Goal: Information Seeking & Learning: Learn about a topic

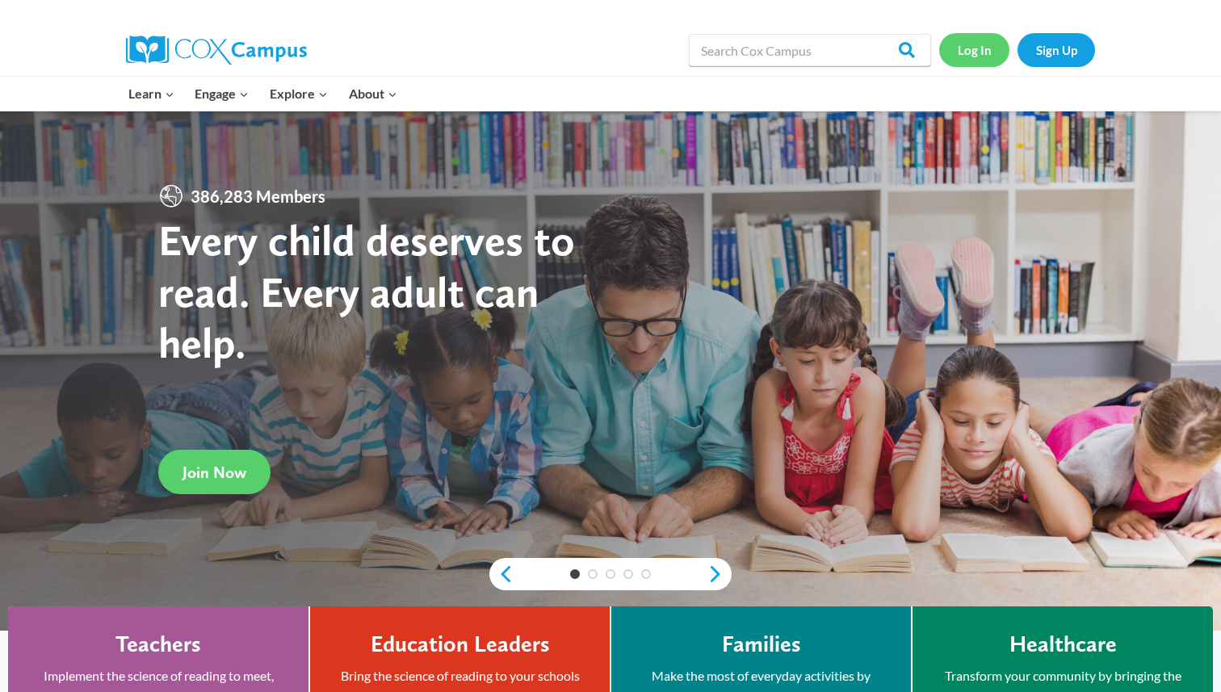
click at [594, 49] on link "Log In" at bounding box center [974, 49] width 70 height 33
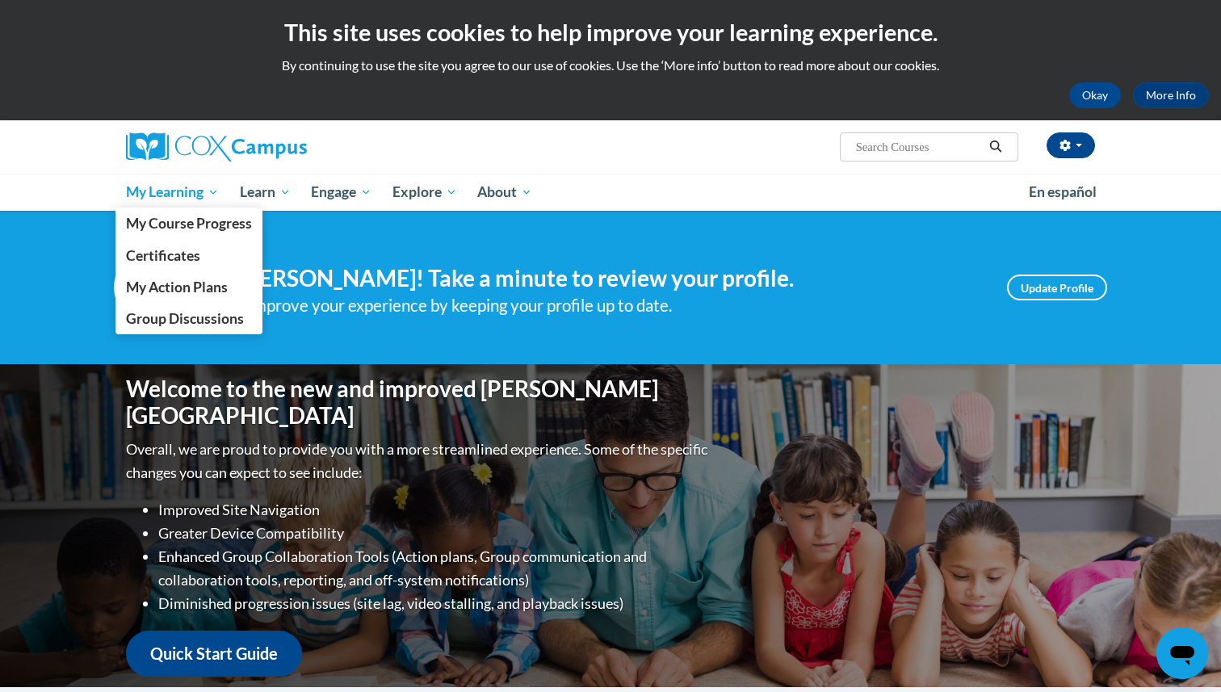
click at [175, 191] on span "My Learning" at bounding box center [172, 191] width 93 height 19
click at [182, 227] on span "My Course Progress" at bounding box center [189, 223] width 126 height 17
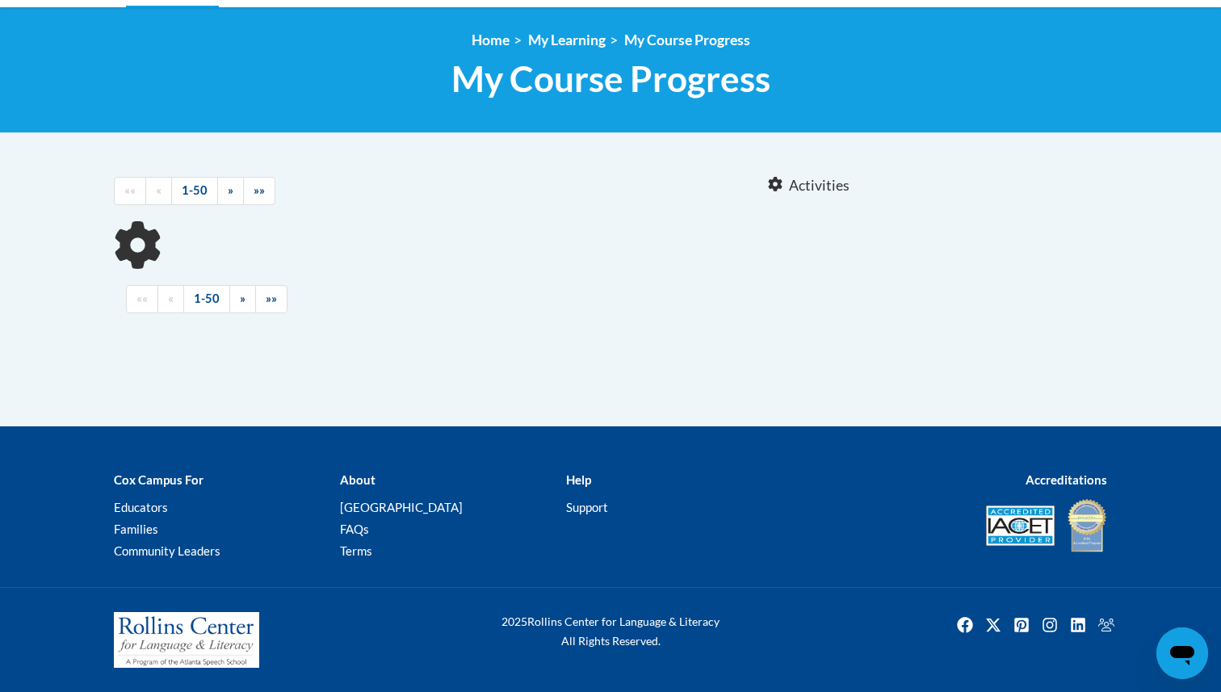
scroll to position [204, 0]
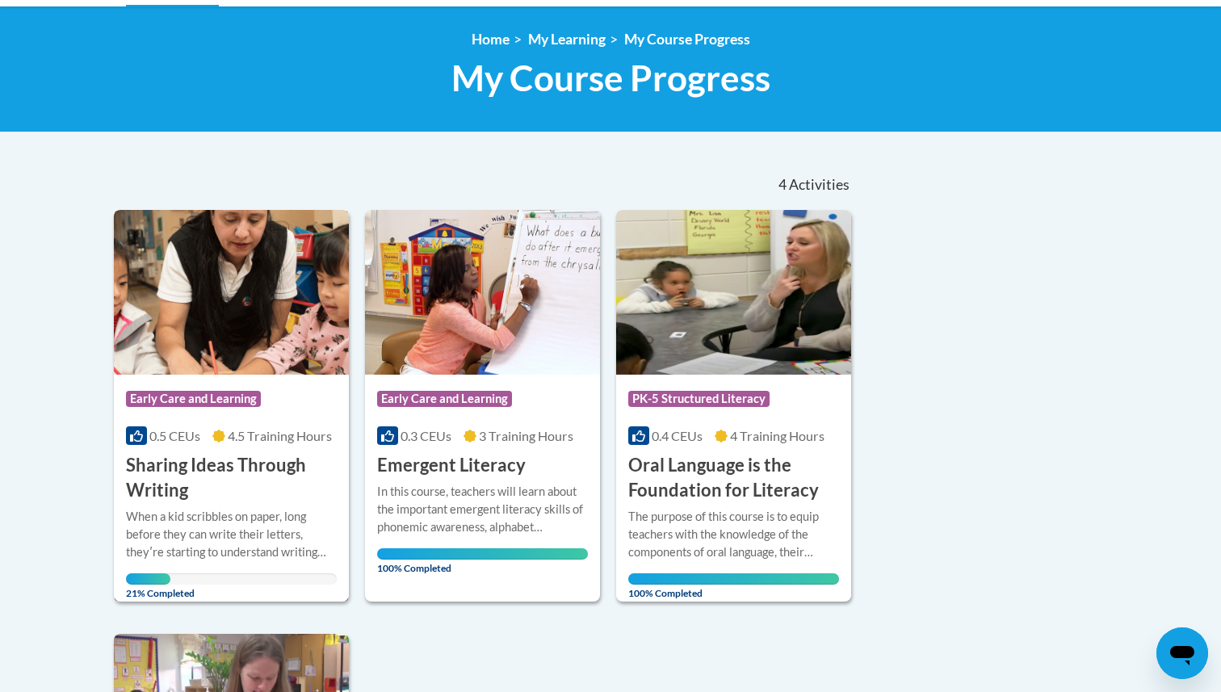
click at [166, 466] on h3 "Sharing Ideas Through Writing" at bounding box center [231, 478] width 211 height 50
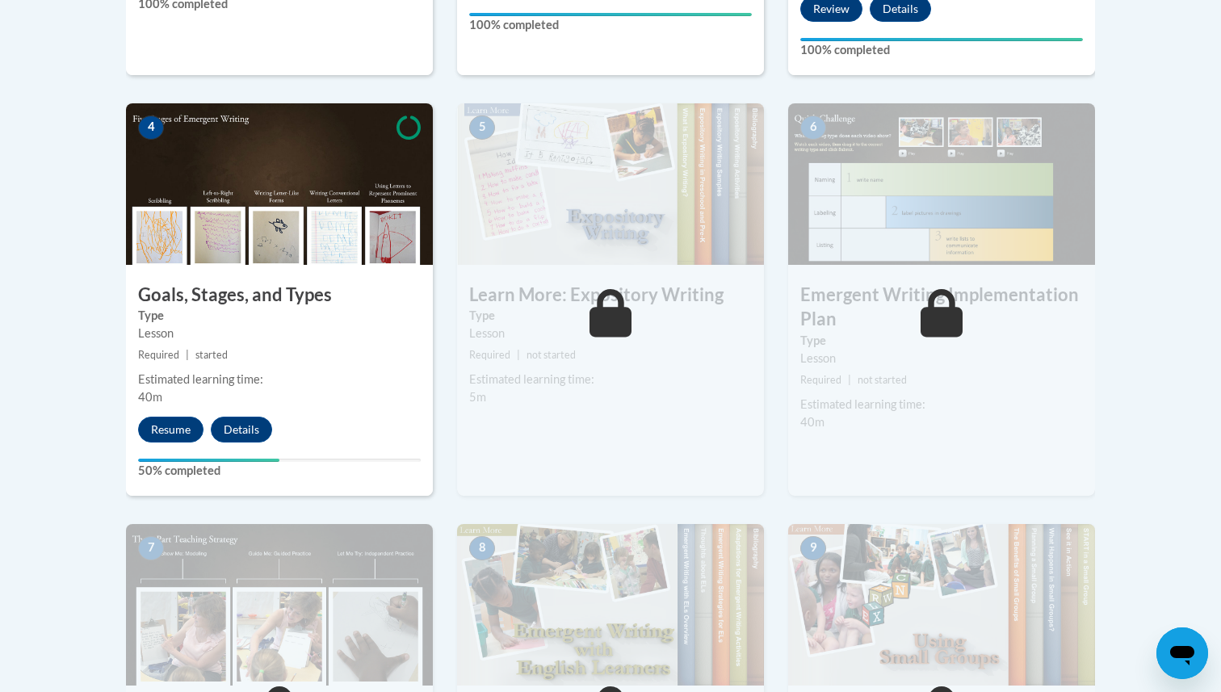
scroll to position [892, 0]
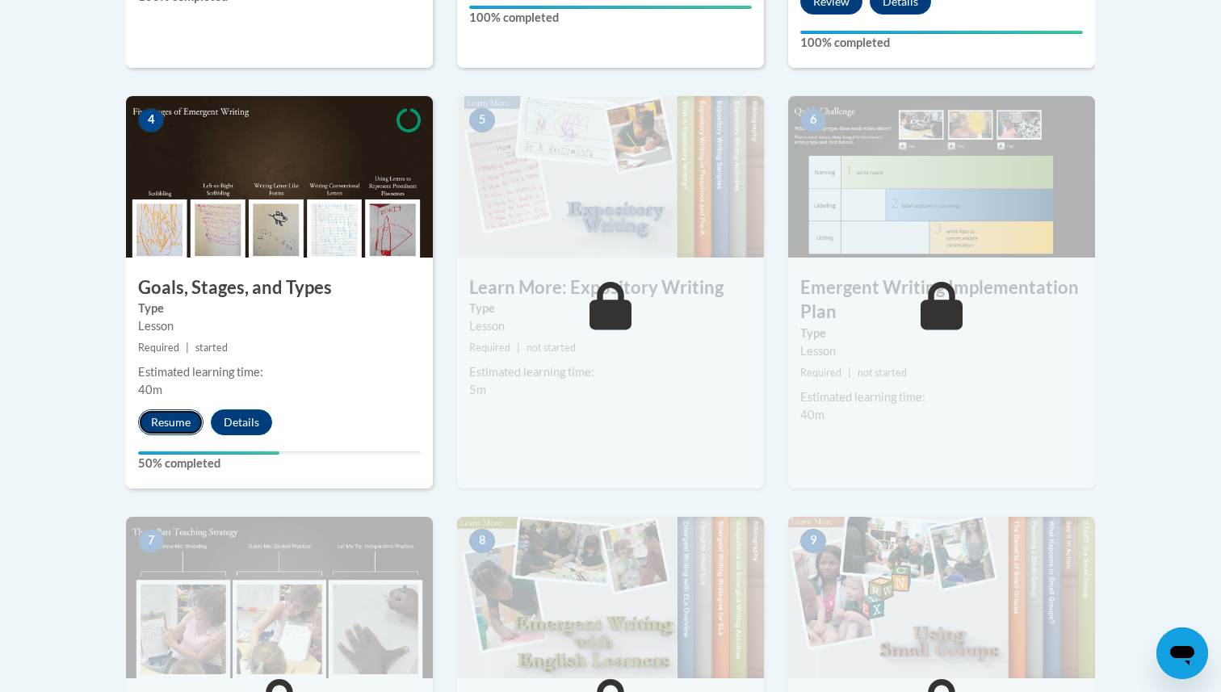
click at [168, 409] on button "Resume" at bounding box center [170, 422] width 65 height 26
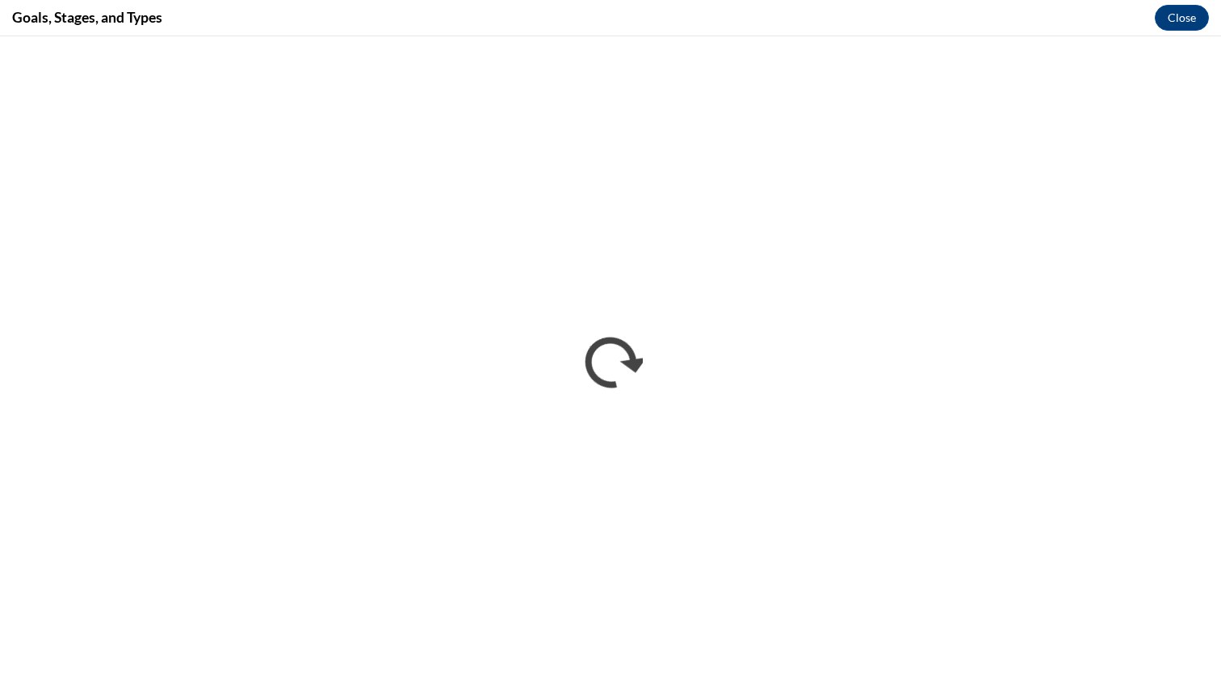
scroll to position [0, 0]
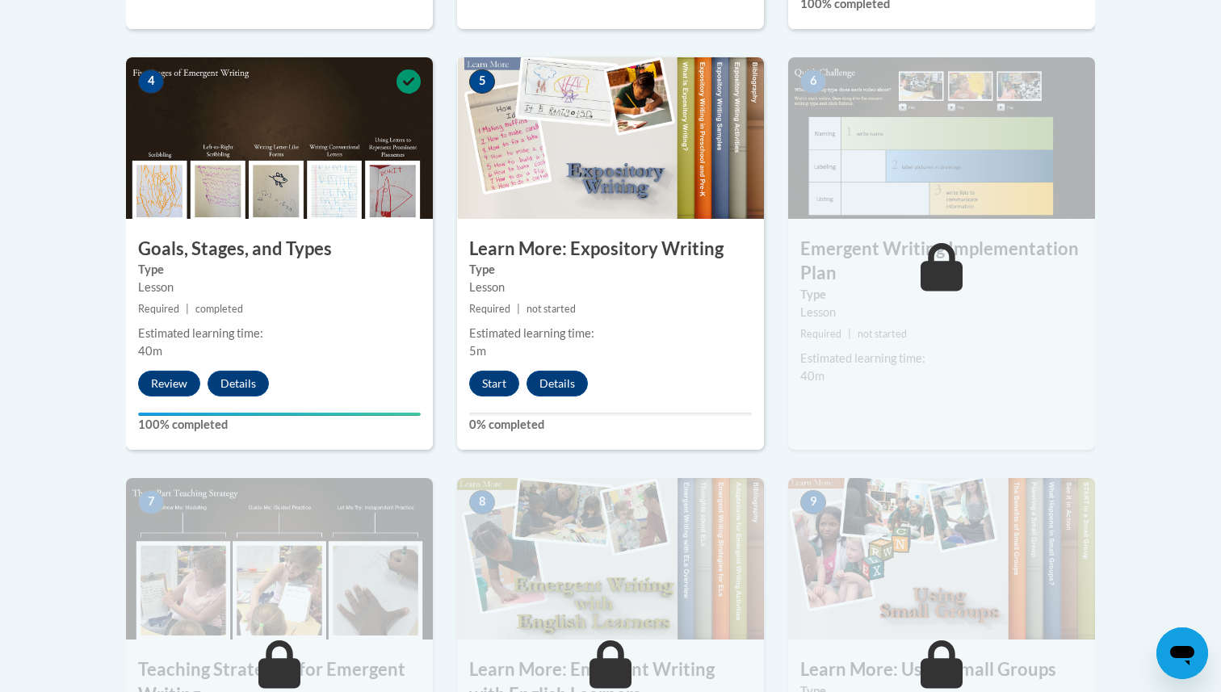
scroll to position [920, 0]
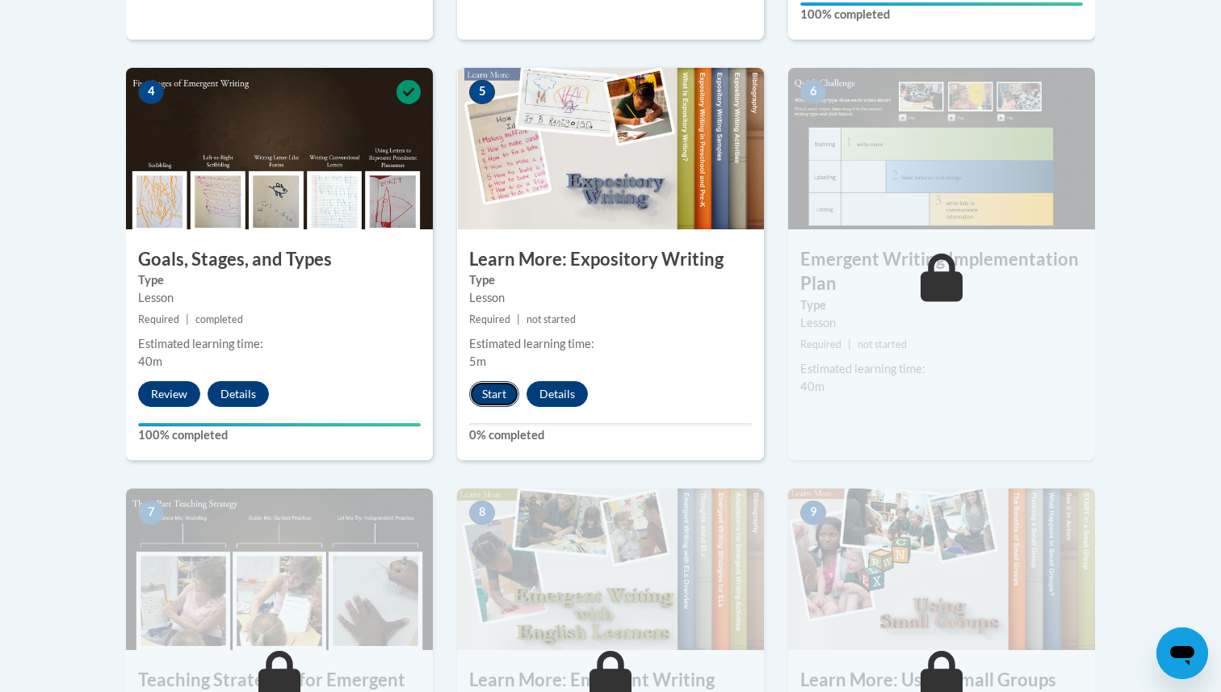
click at [488, 381] on button "Start" at bounding box center [494, 394] width 50 height 26
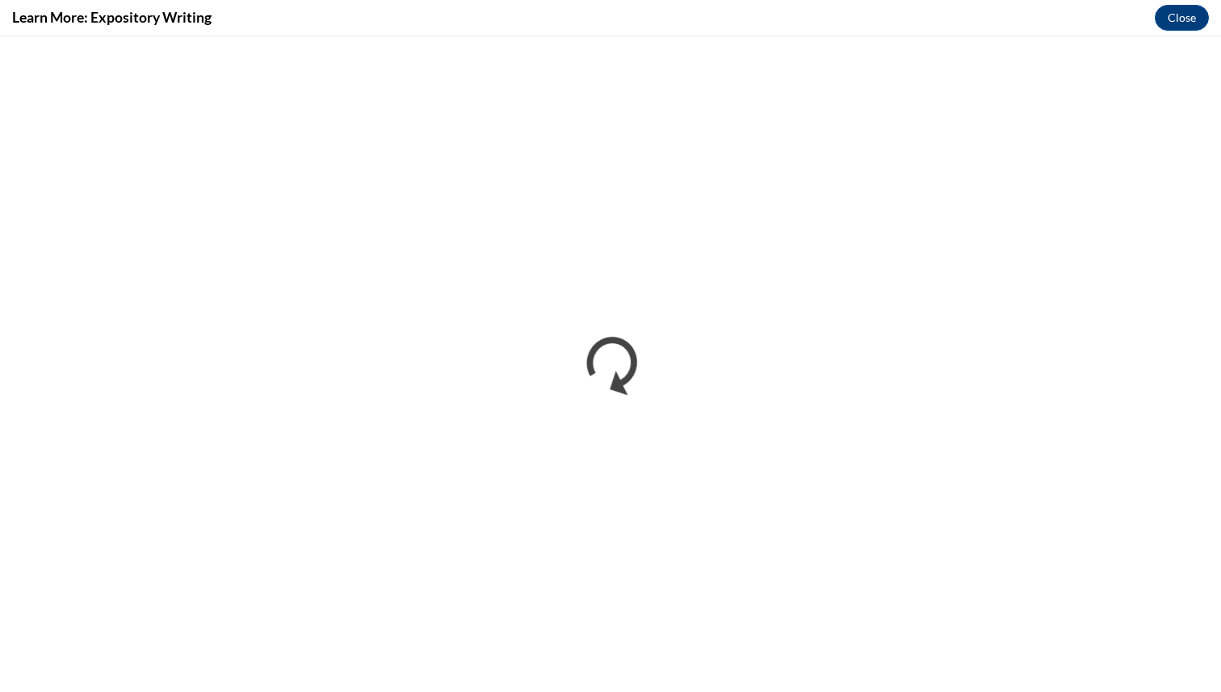
scroll to position [0, 0]
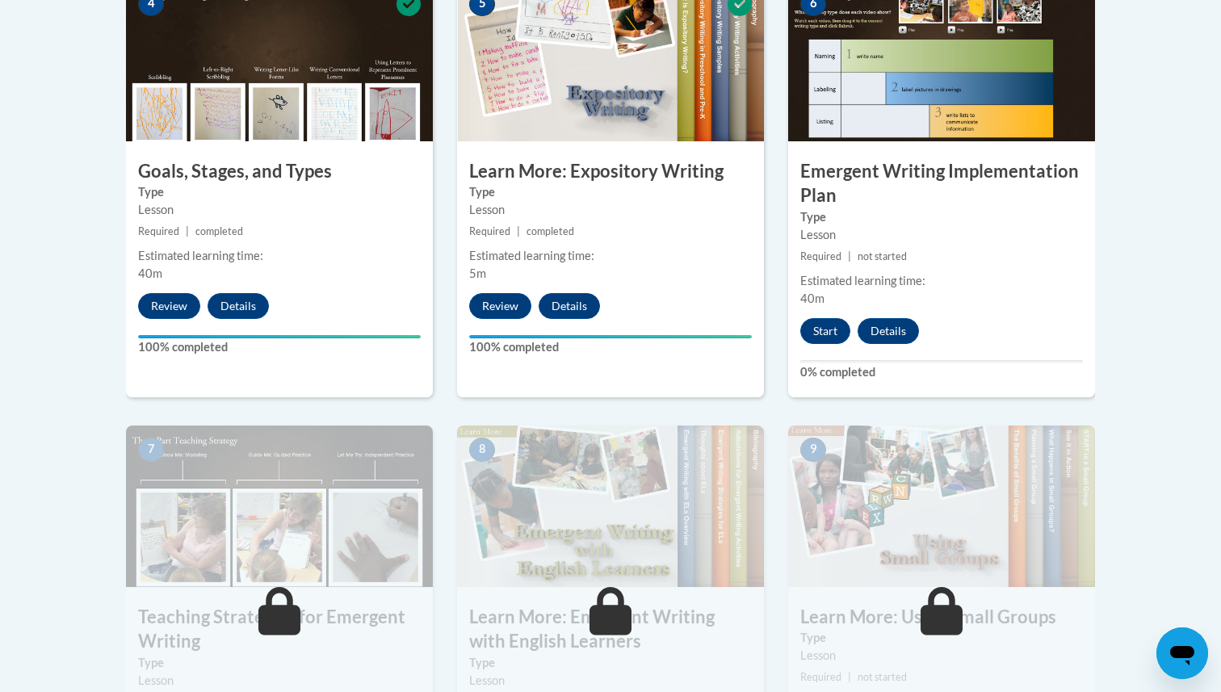
scroll to position [1011, 0]
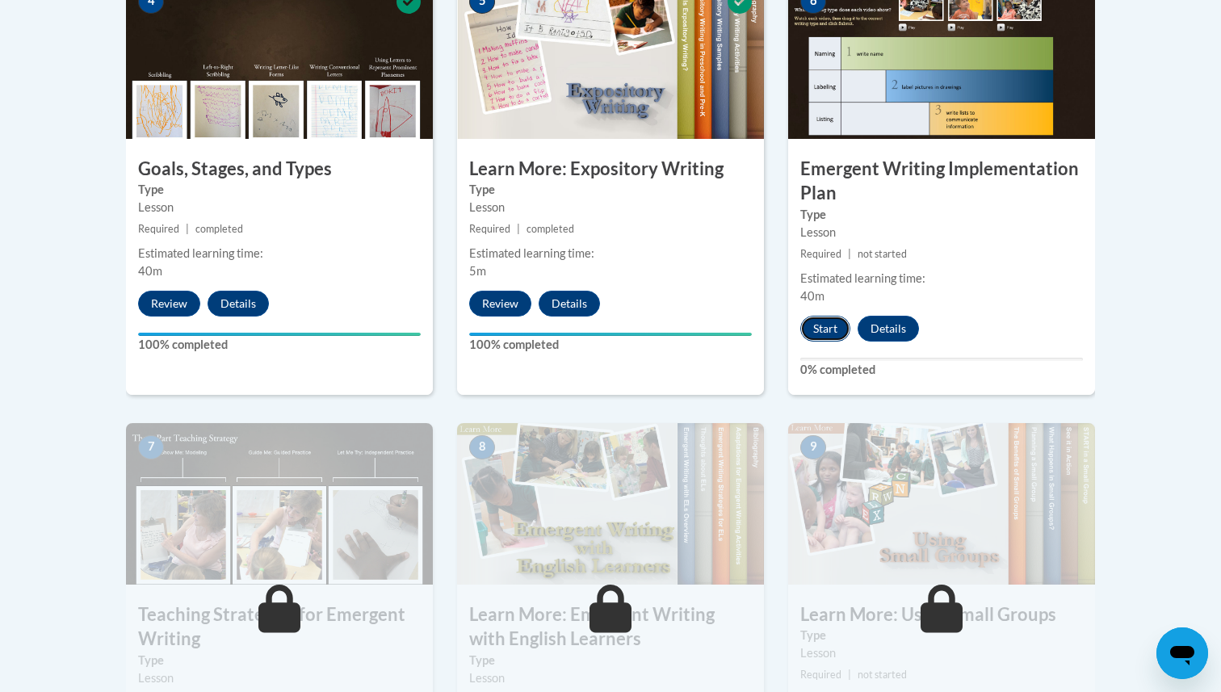
click at [825, 316] on button "Start" at bounding box center [825, 329] width 50 height 26
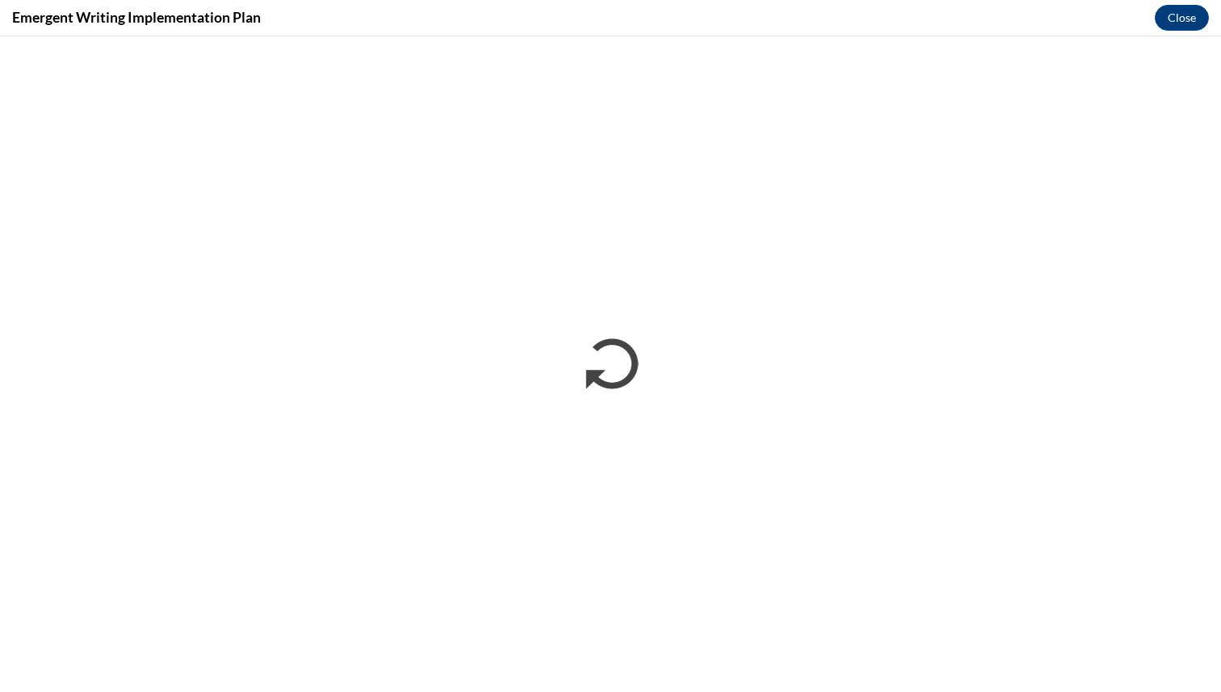
scroll to position [0, 0]
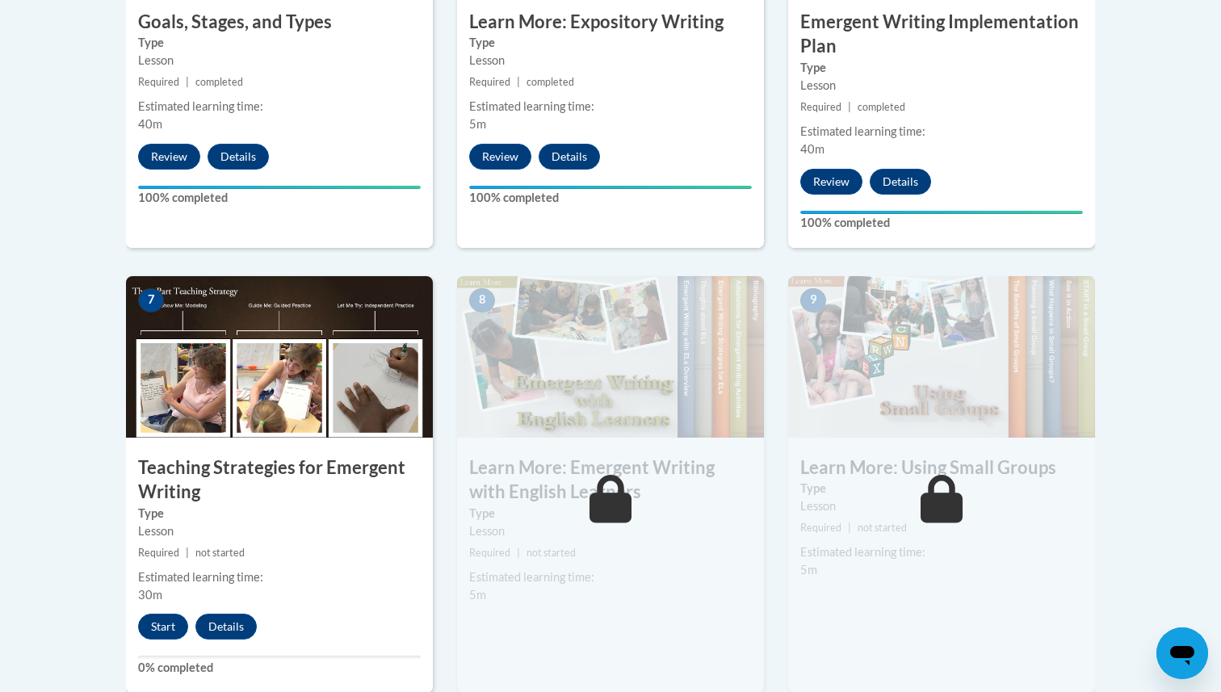
scroll to position [1170, 0]
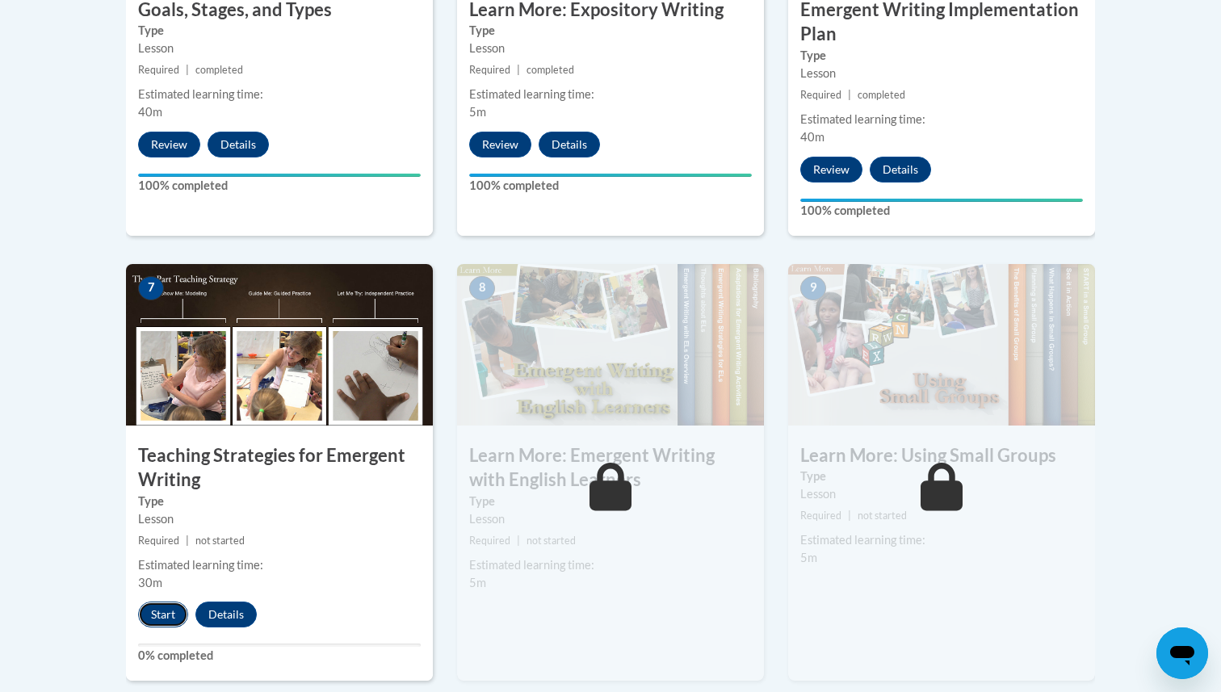
click at [158, 602] on button "Start" at bounding box center [163, 615] width 50 height 26
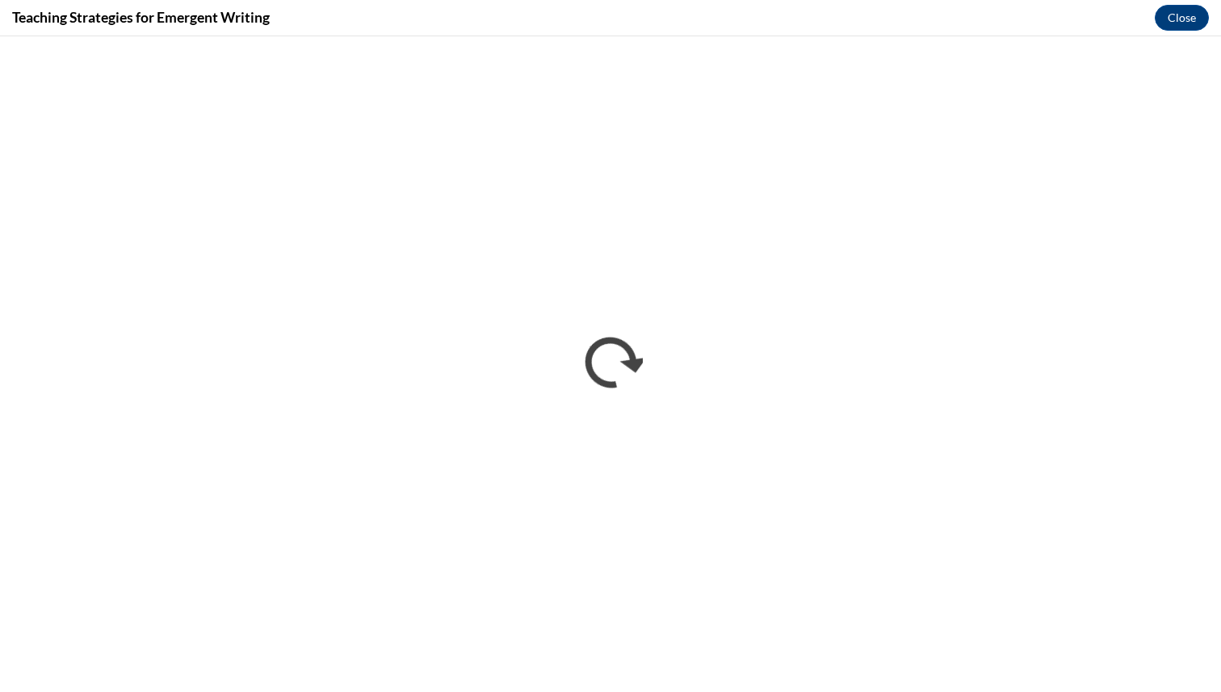
scroll to position [0, 0]
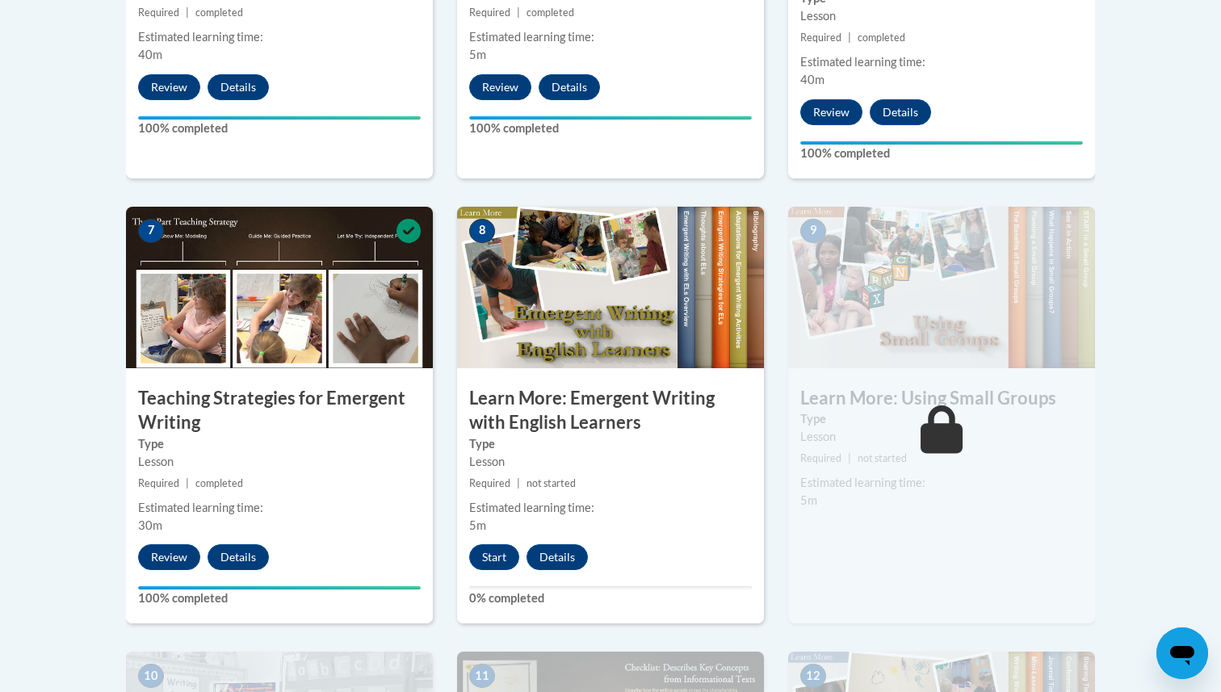
scroll to position [1269, 0]
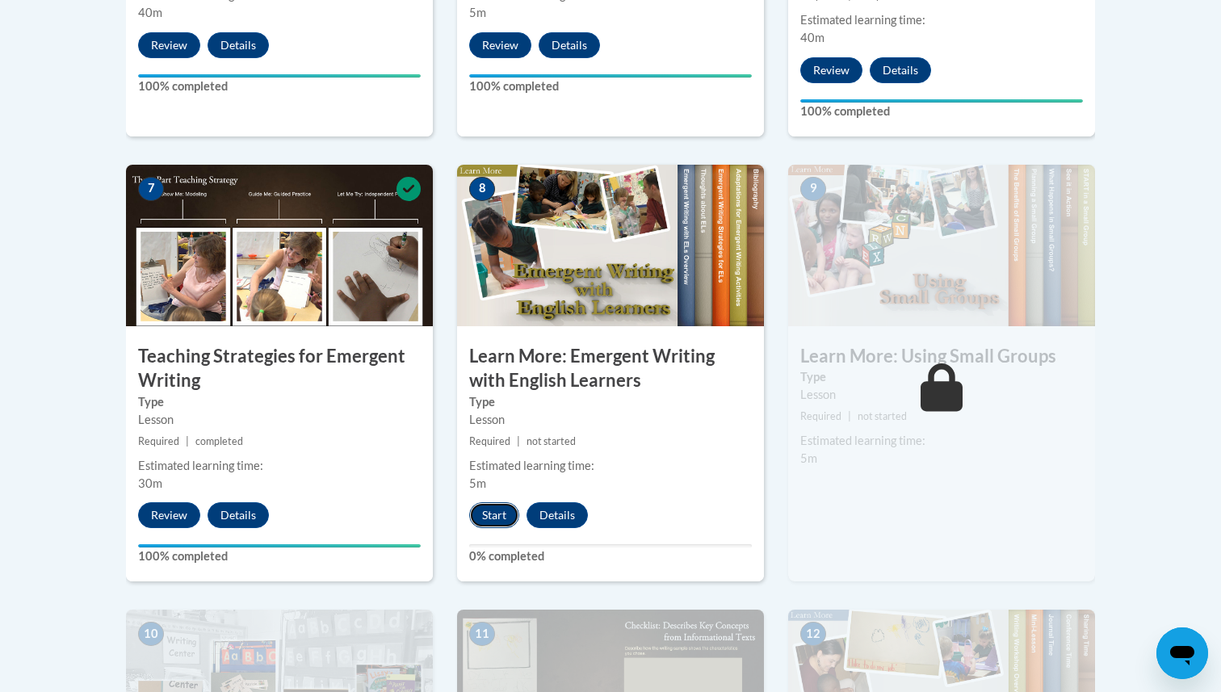
click at [497, 502] on button "Start" at bounding box center [494, 515] width 50 height 26
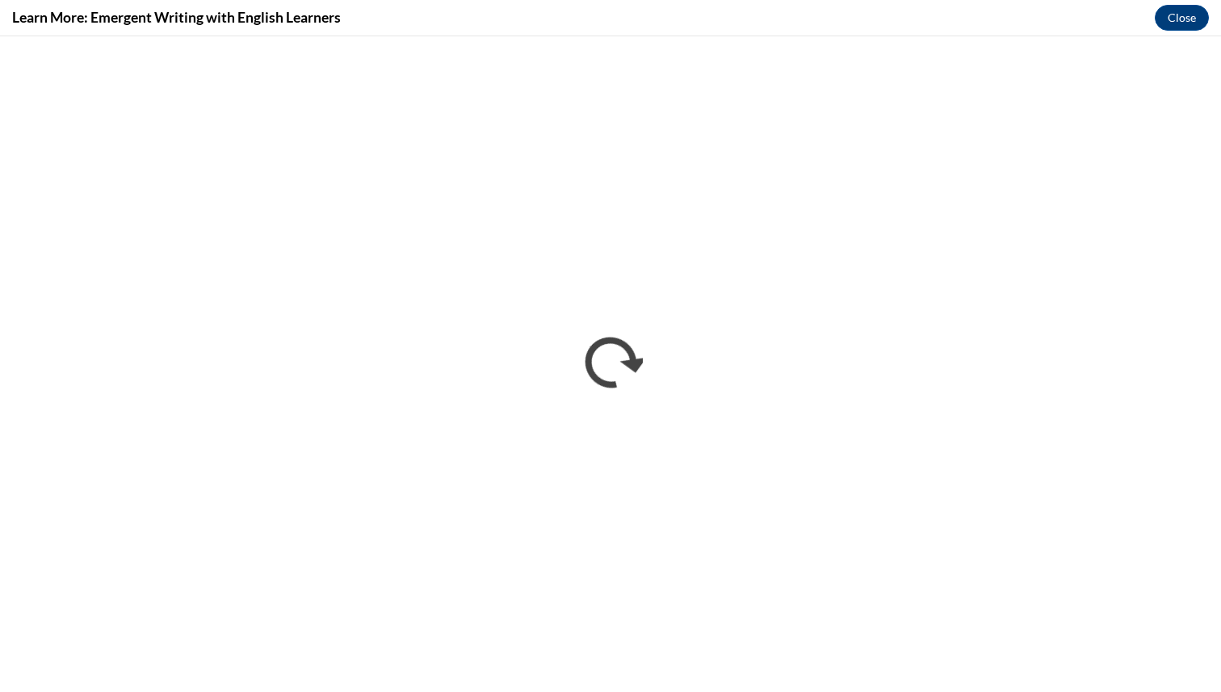
scroll to position [0, 0]
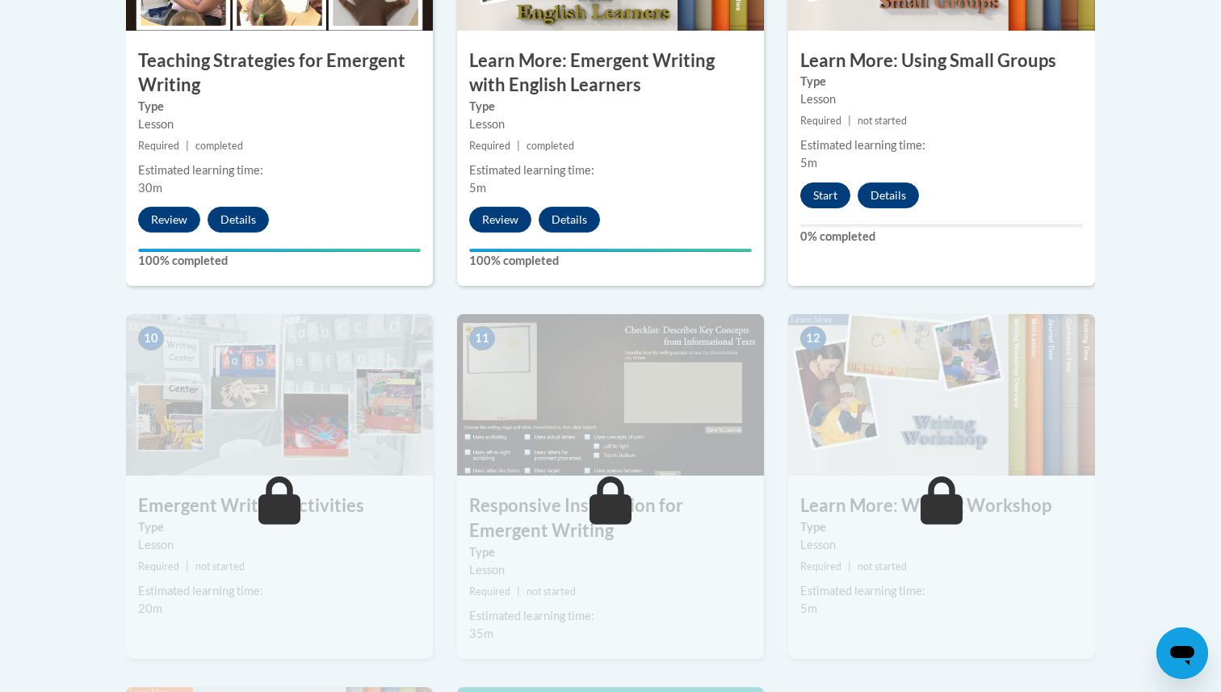
scroll to position [1563, 0]
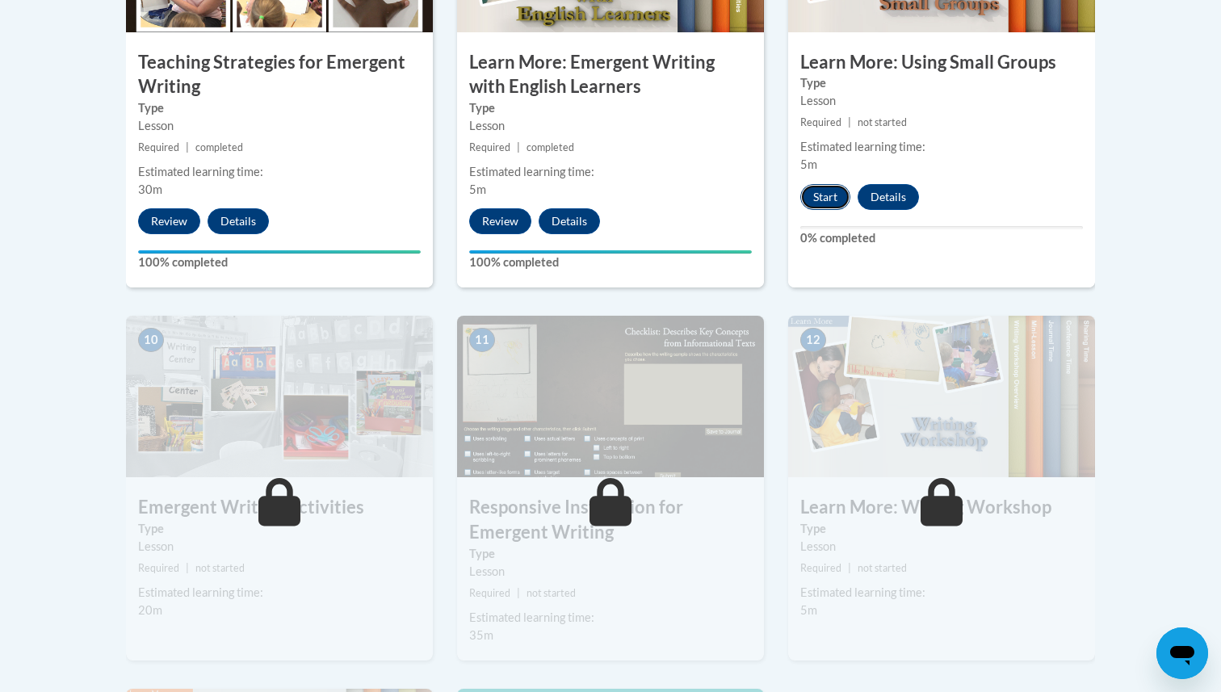
click at [834, 184] on button "Start" at bounding box center [825, 197] width 50 height 26
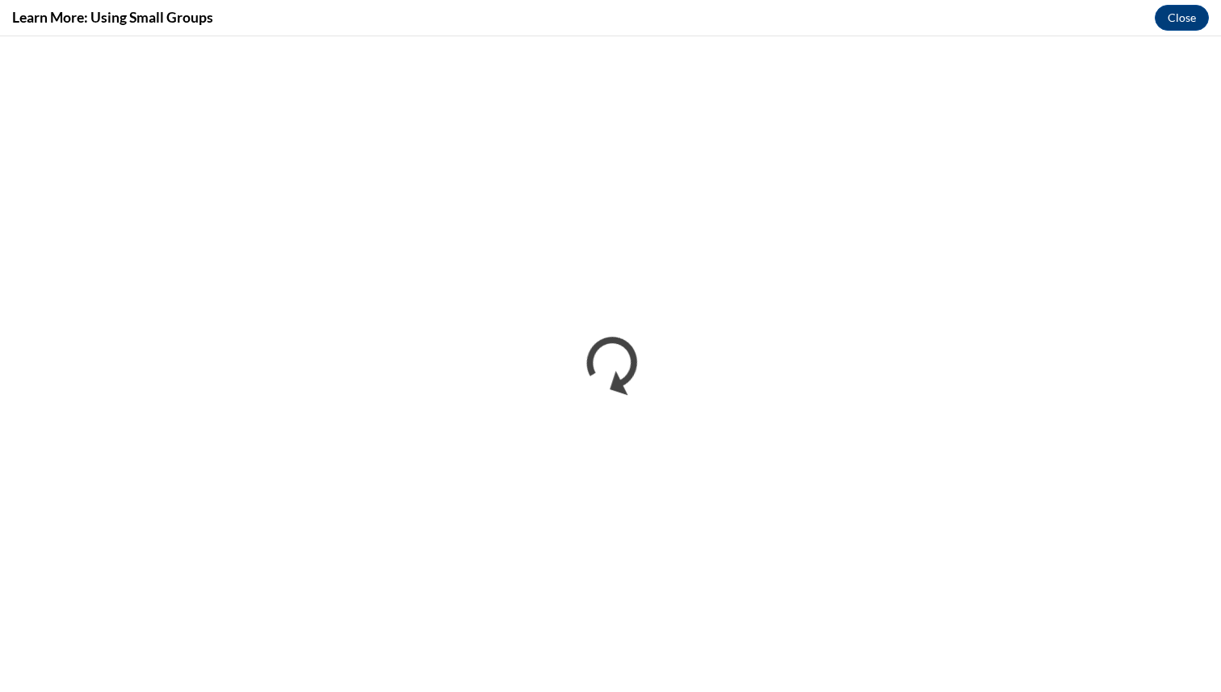
scroll to position [0, 0]
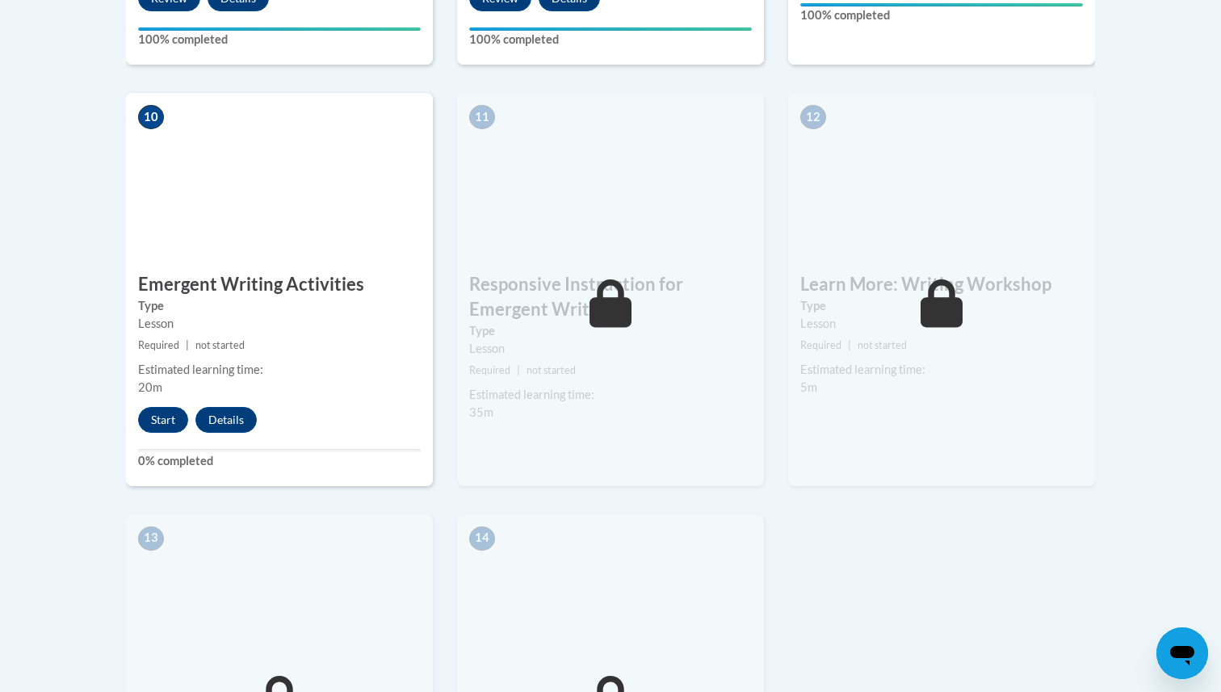
scroll to position [1815, 0]
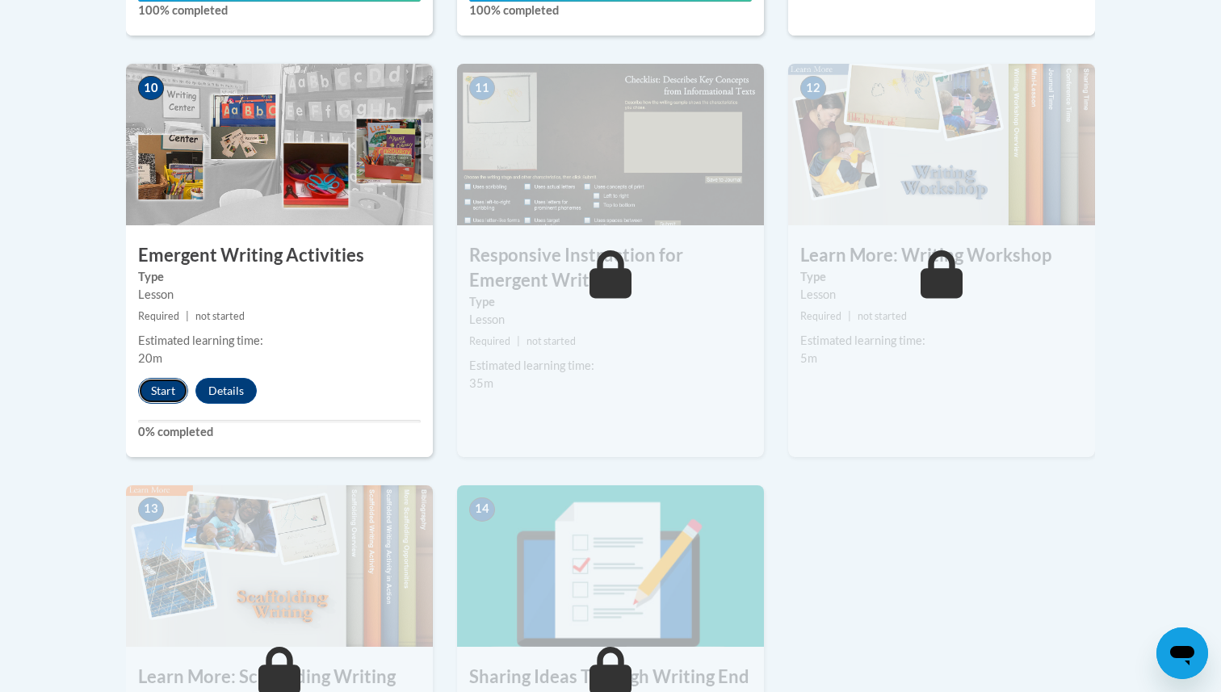
click at [167, 378] on button "Start" at bounding box center [163, 391] width 50 height 26
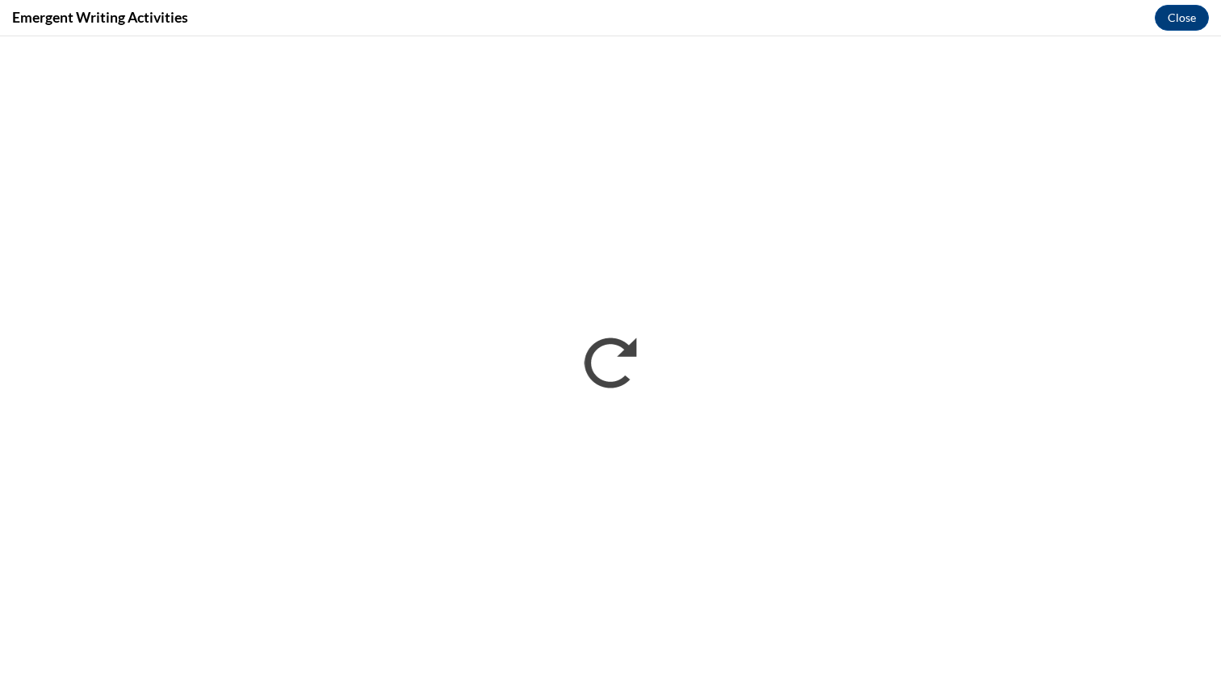
scroll to position [0, 0]
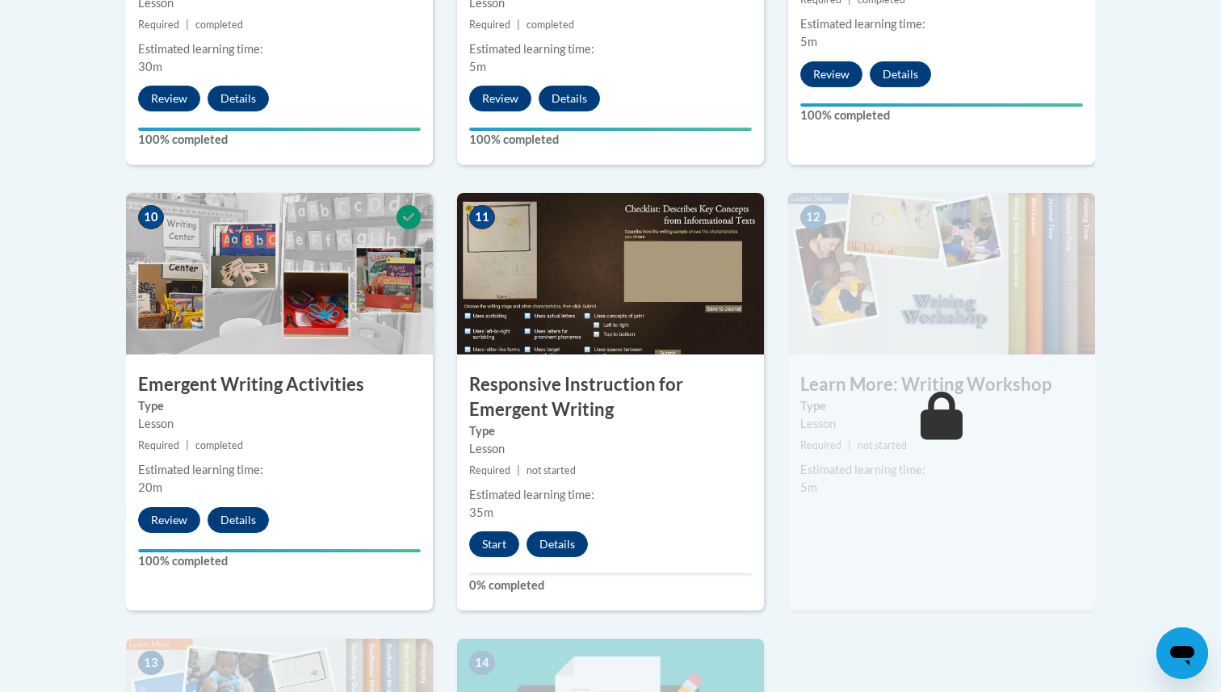
scroll to position [1726, 0]
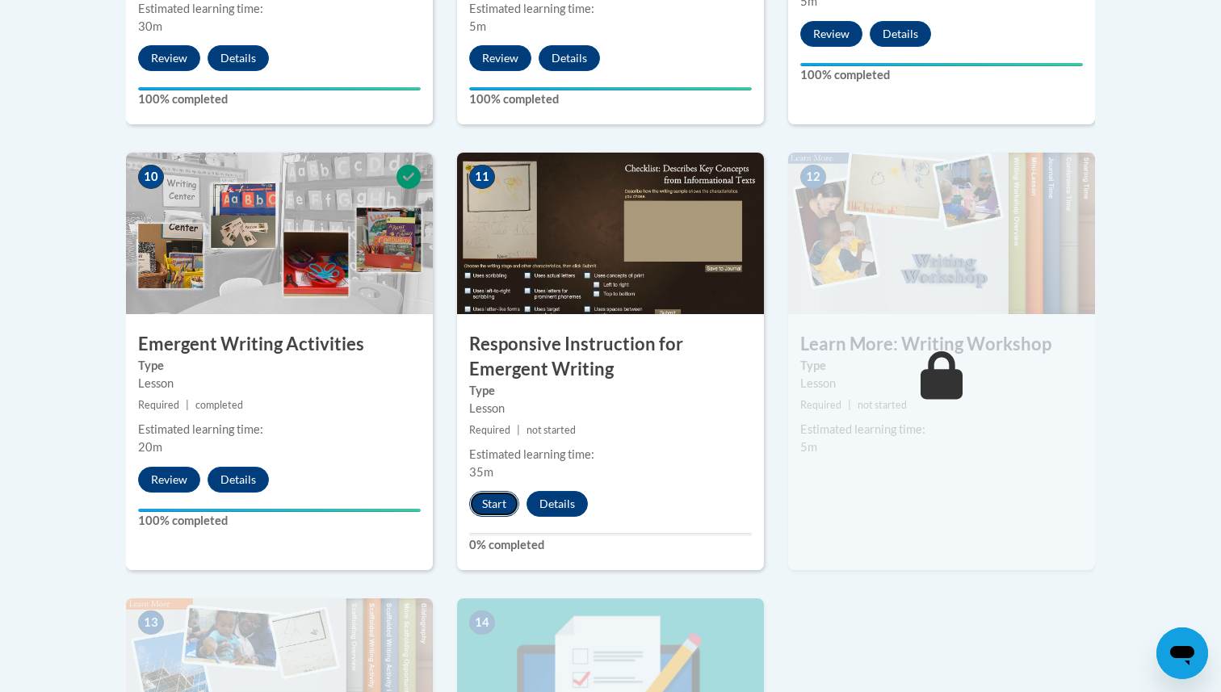
click at [494, 491] on button "Start" at bounding box center [494, 504] width 50 height 26
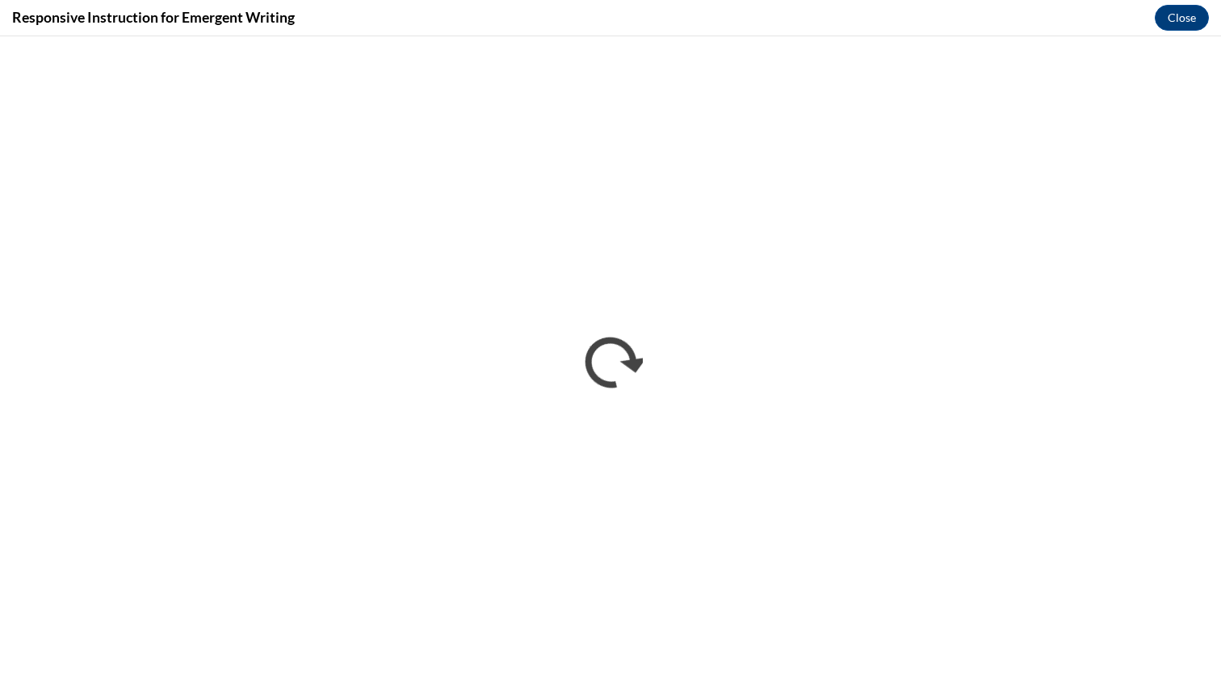
scroll to position [0, 0]
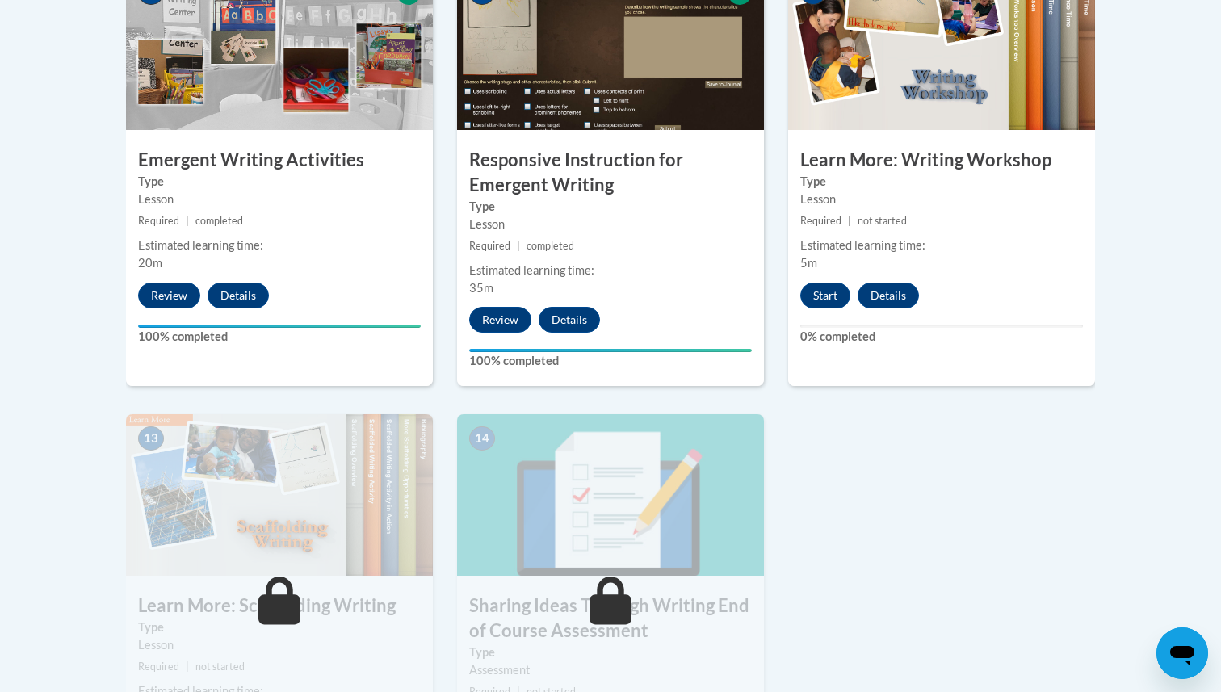
scroll to position [1905, 0]
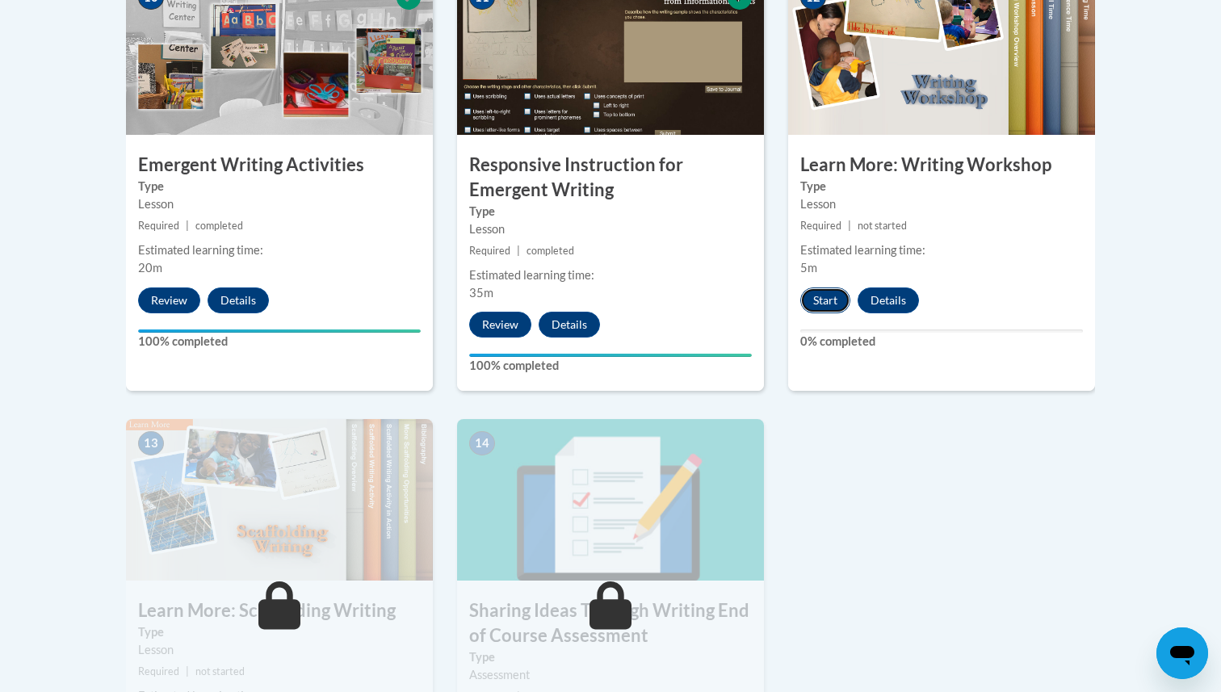
click at [818, 287] on button "Start" at bounding box center [825, 300] width 50 height 26
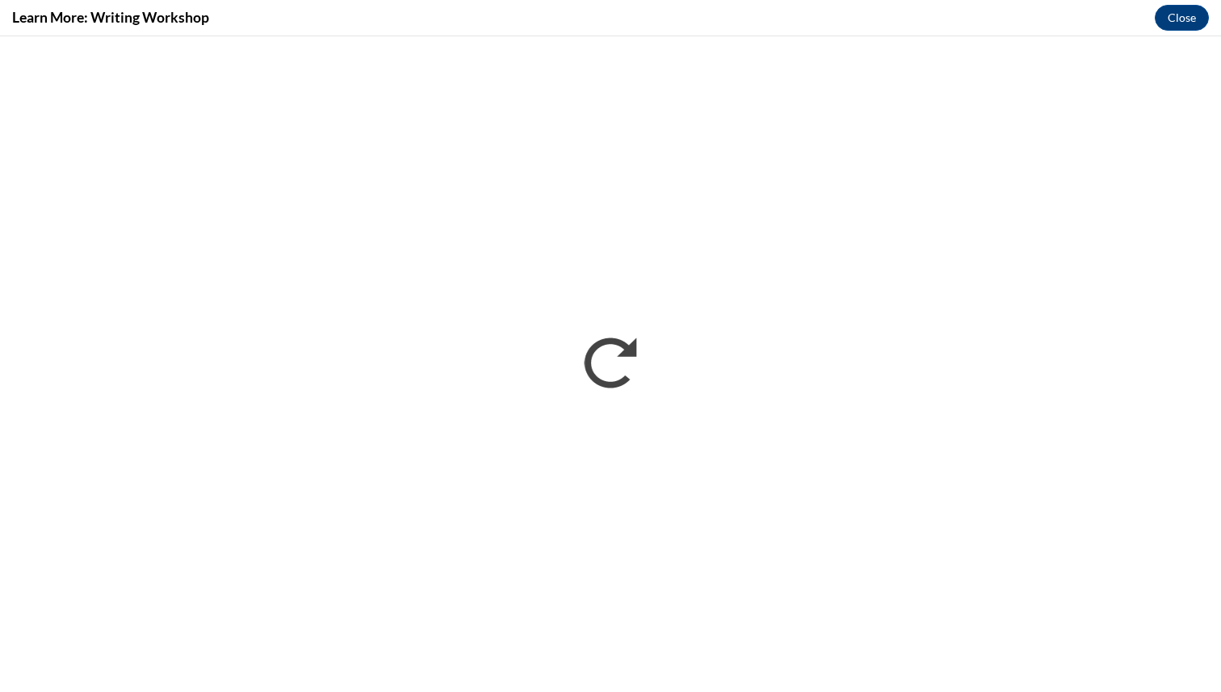
scroll to position [0, 0]
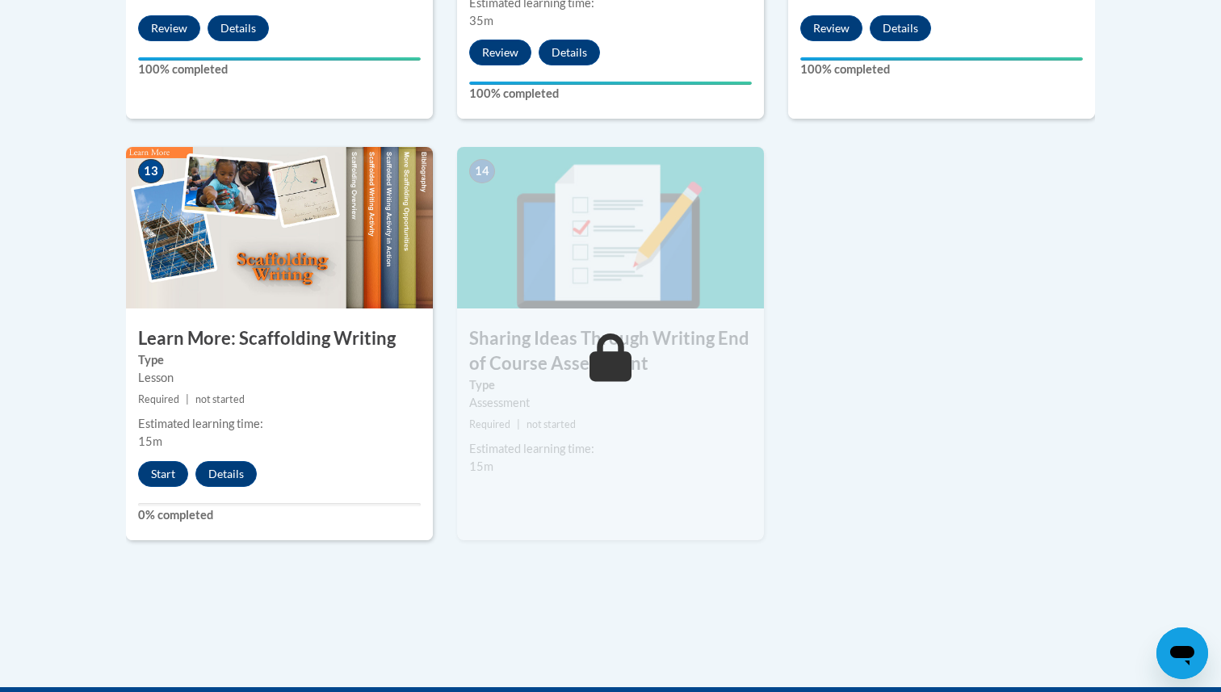
scroll to position [2190, 0]
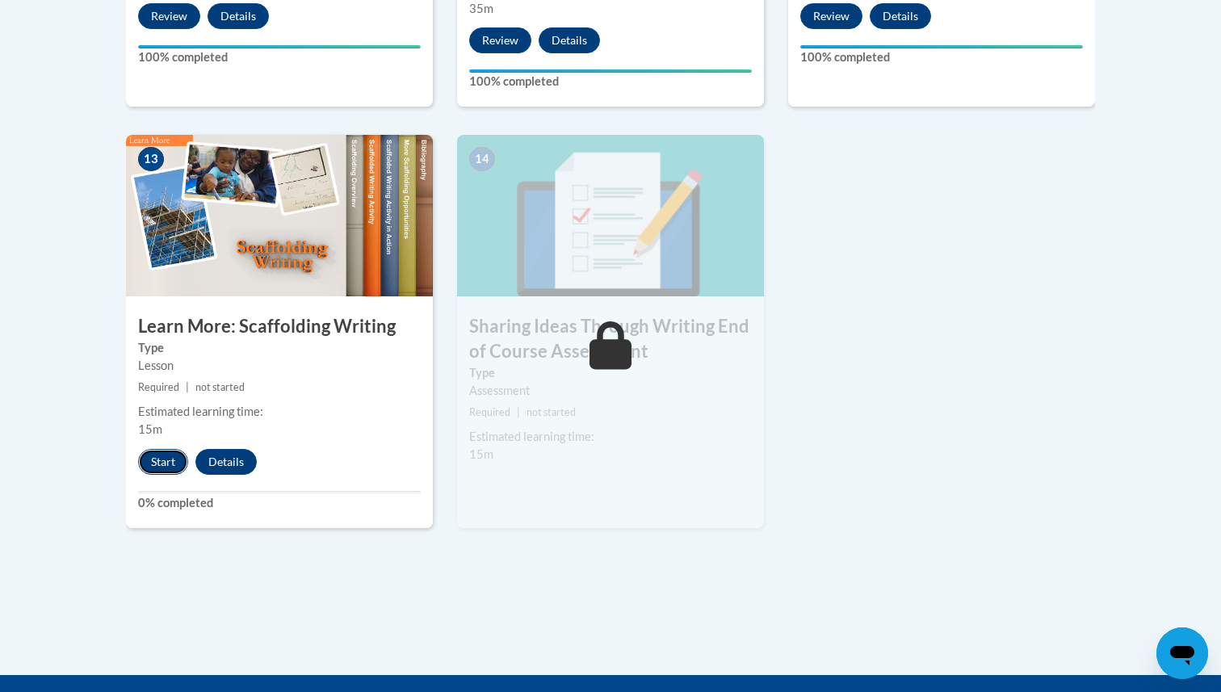
click at [165, 449] on button "Start" at bounding box center [163, 462] width 50 height 26
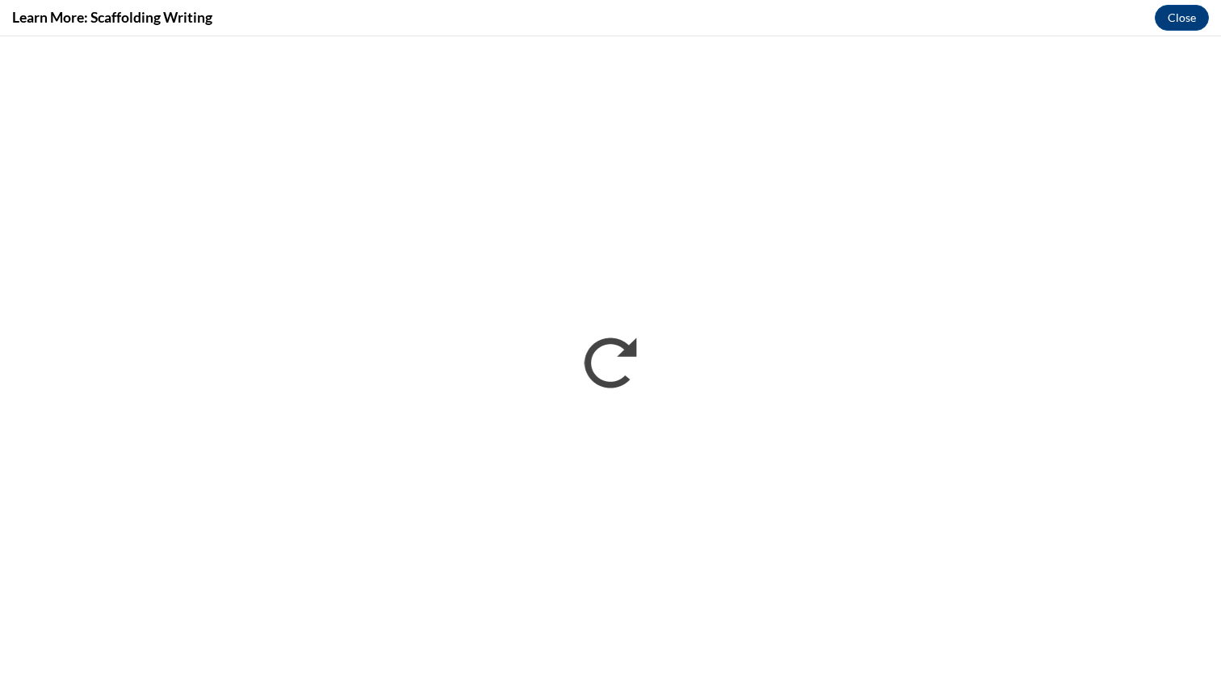
scroll to position [0, 0]
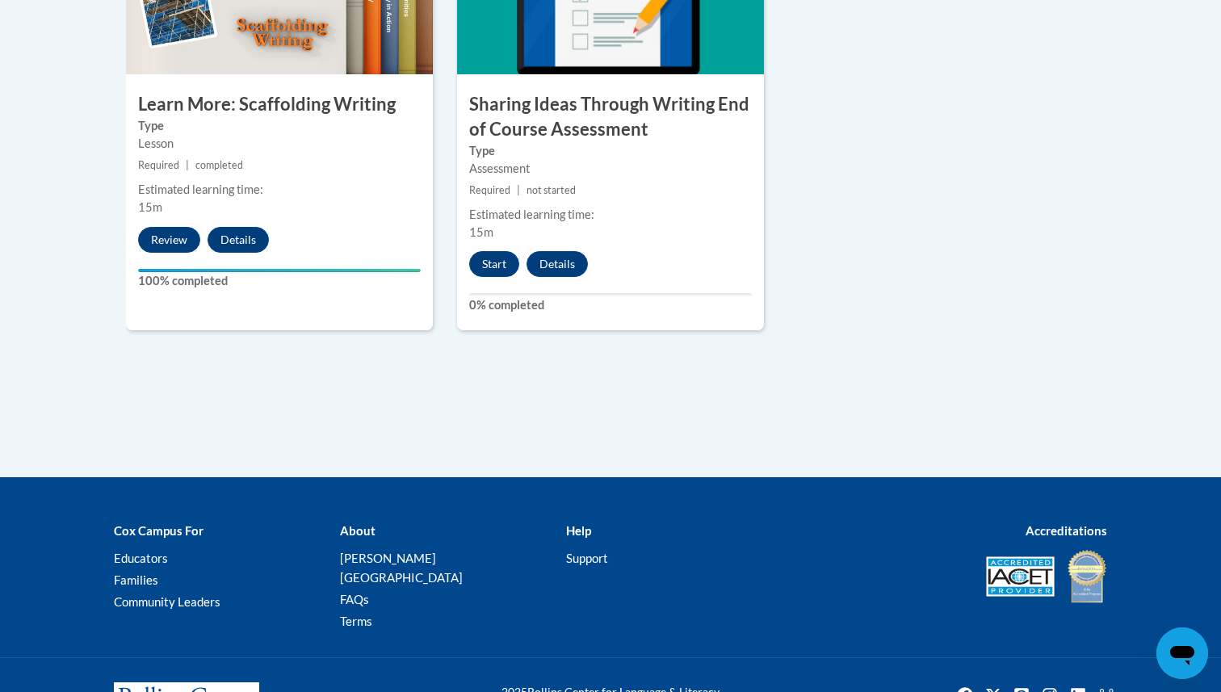
scroll to position [2438, 0]
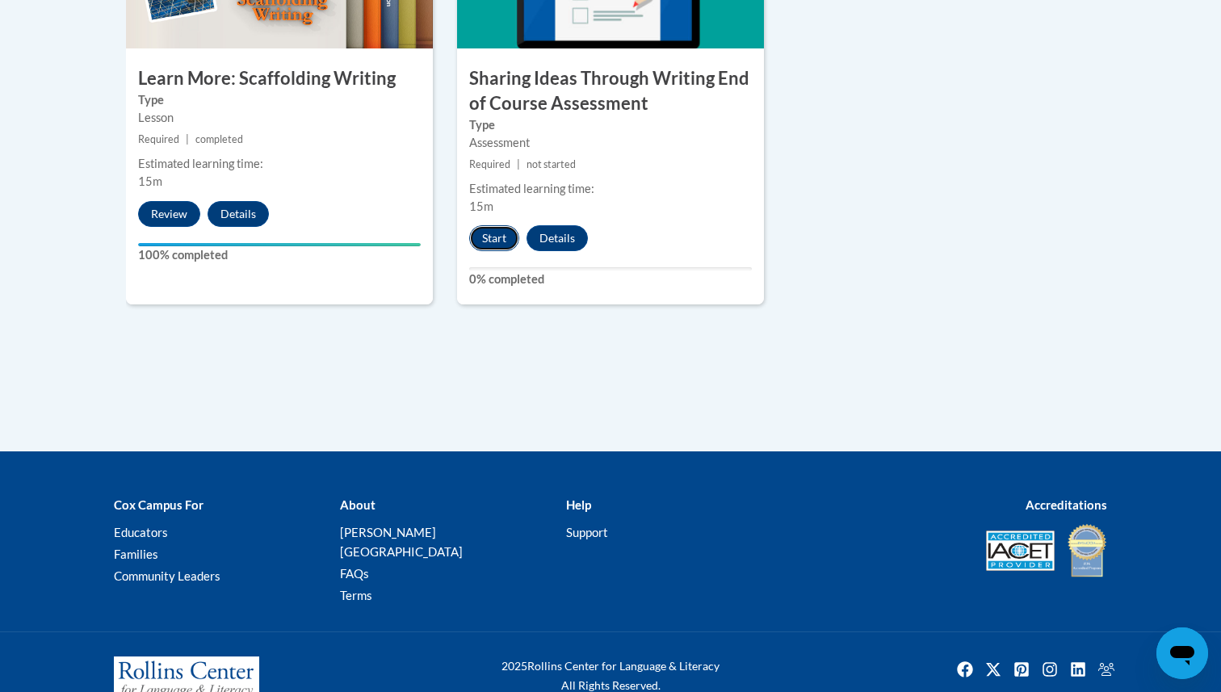
click at [506, 225] on button "Start" at bounding box center [494, 238] width 50 height 26
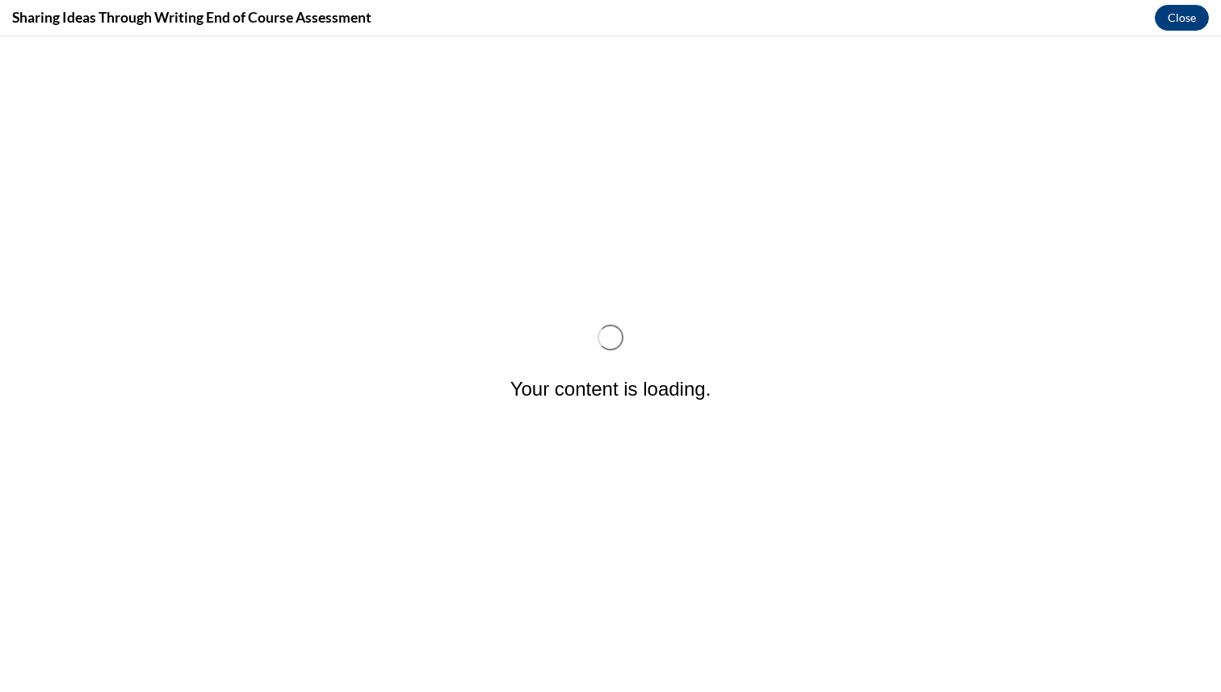
scroll to position [0, 0]
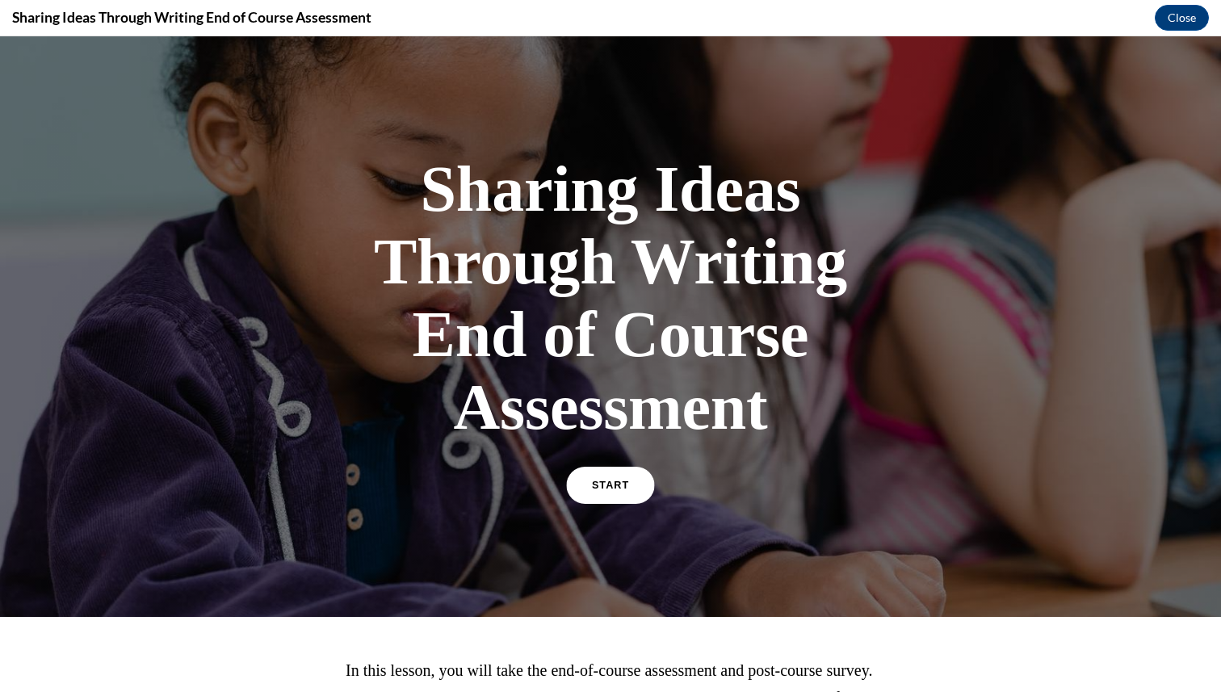
click at [610, 484] on span "START" at bounding box center [610, 486] width 37 height 12
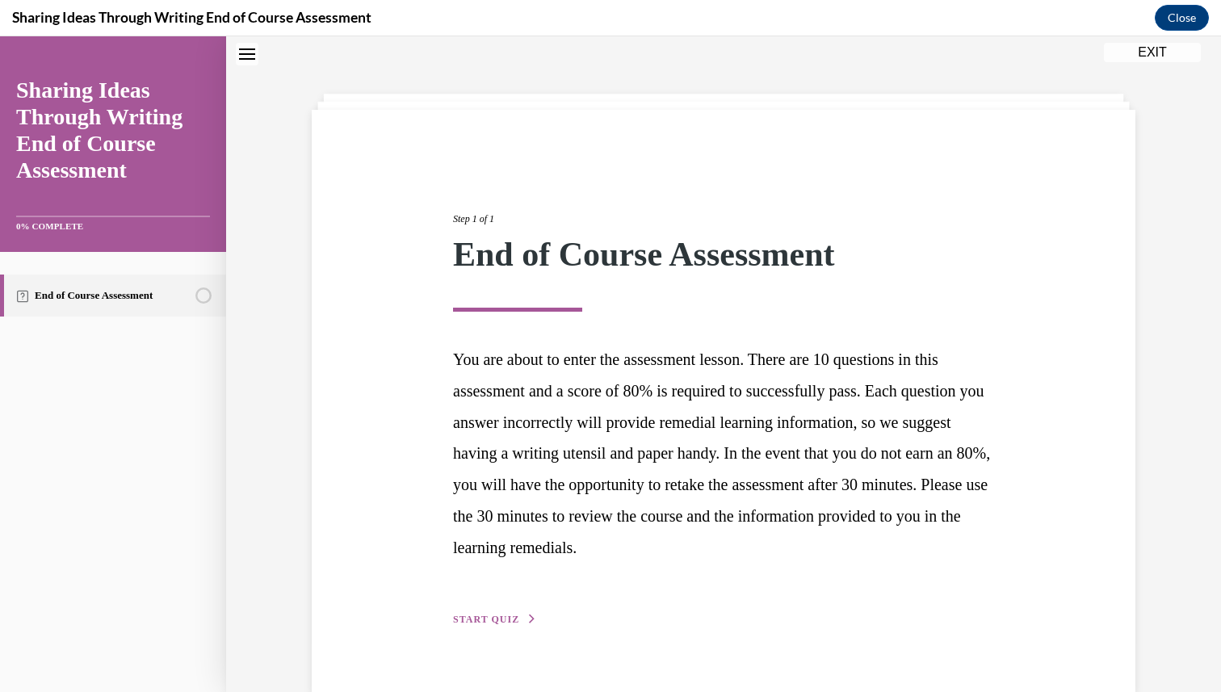
scroll to position [82, 0]
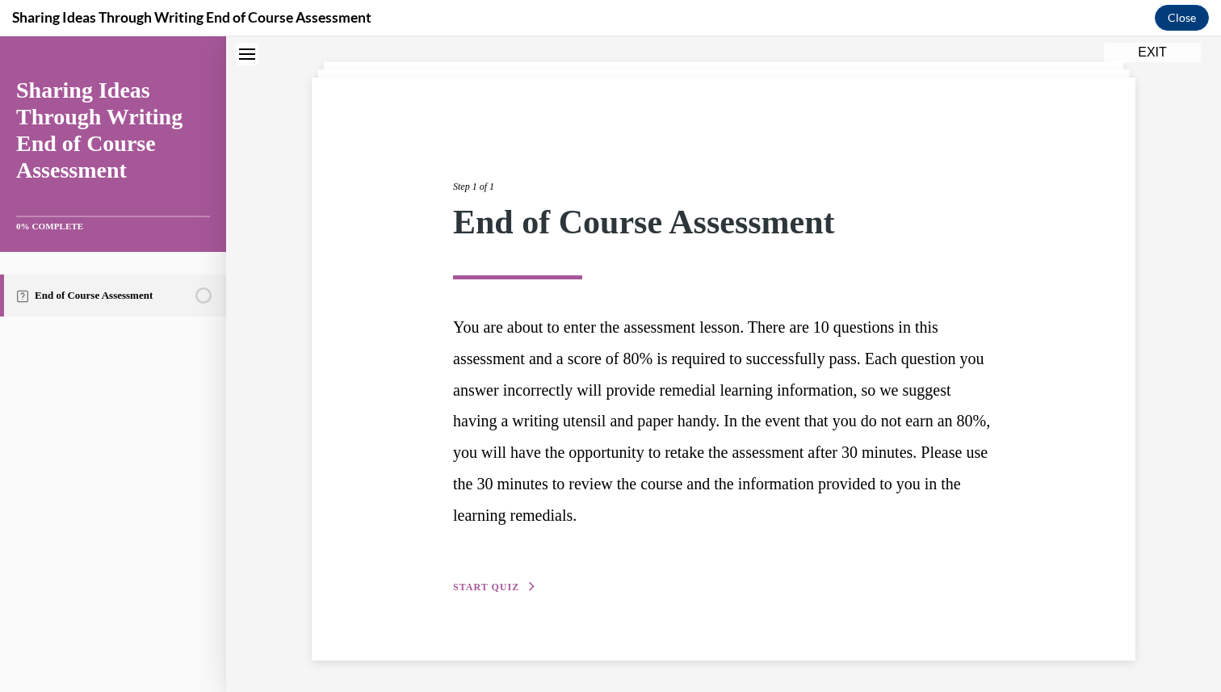
click at [514, 593] on button "START QUIZ" at bounding box center [495, 587] width 84 height 15
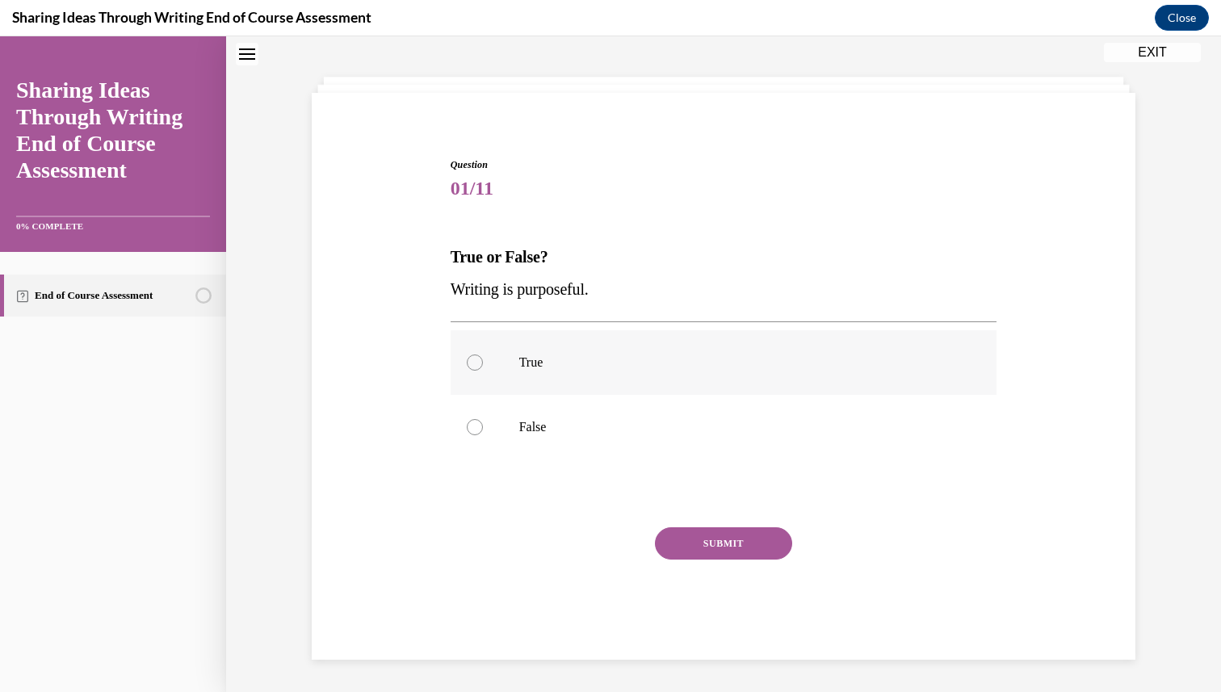
click at [563, 367] on p "True" at bounding box center [738, 362] width 438 height 16
click at [483, 367] on input "True" at bounding box center [475, 362] width 16 height 16
radio input "true"
click at [735, 540] on button "SUBMIT" at bounding box center [723, 543] width 137 height 32
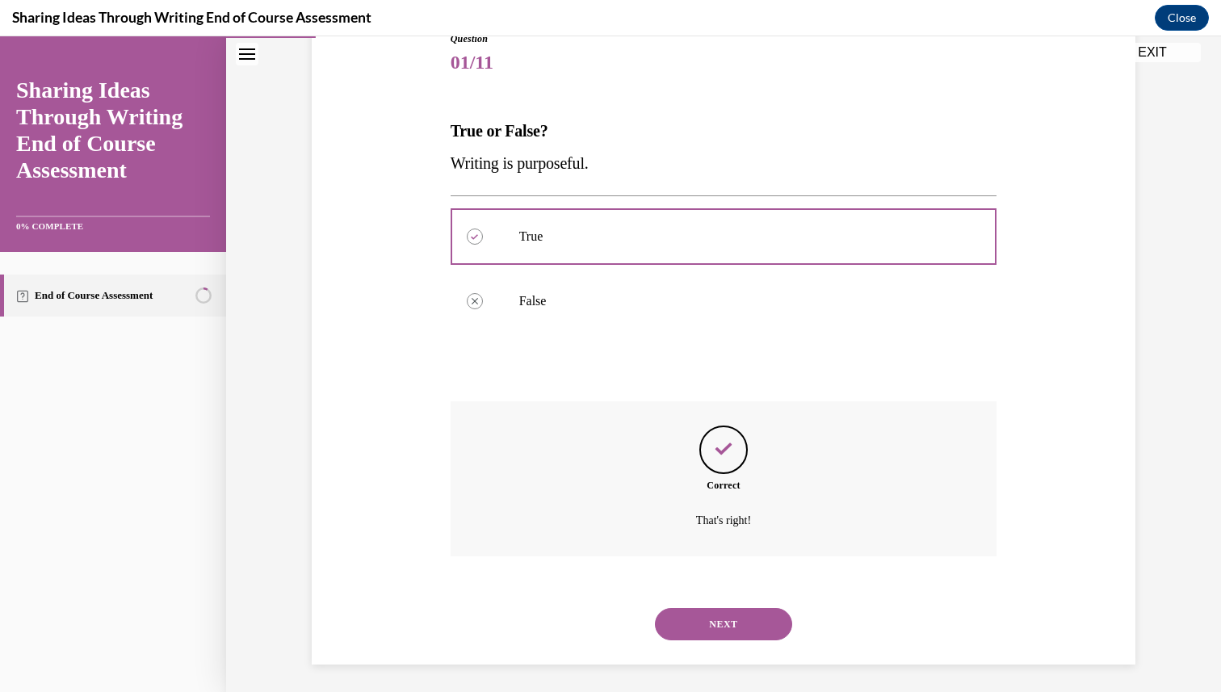
scroll to position [198, 0]
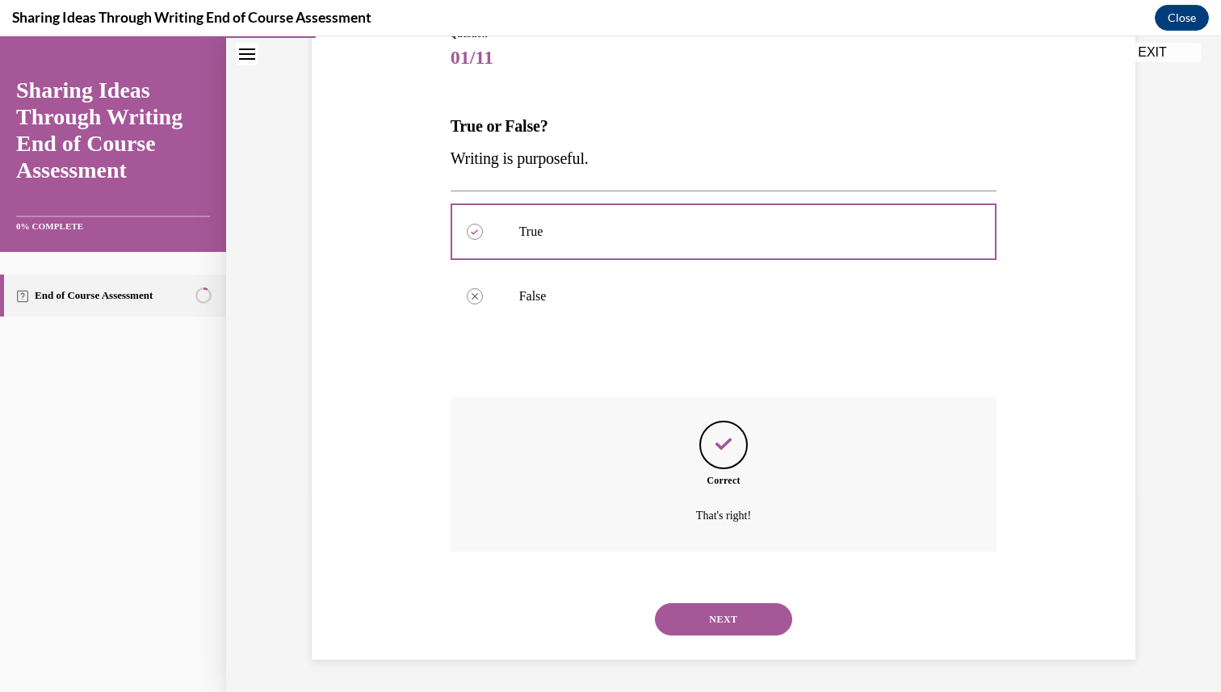
click at [732, 630] on button "NEXT" at bounding box center [723, 619] width 137 height 32
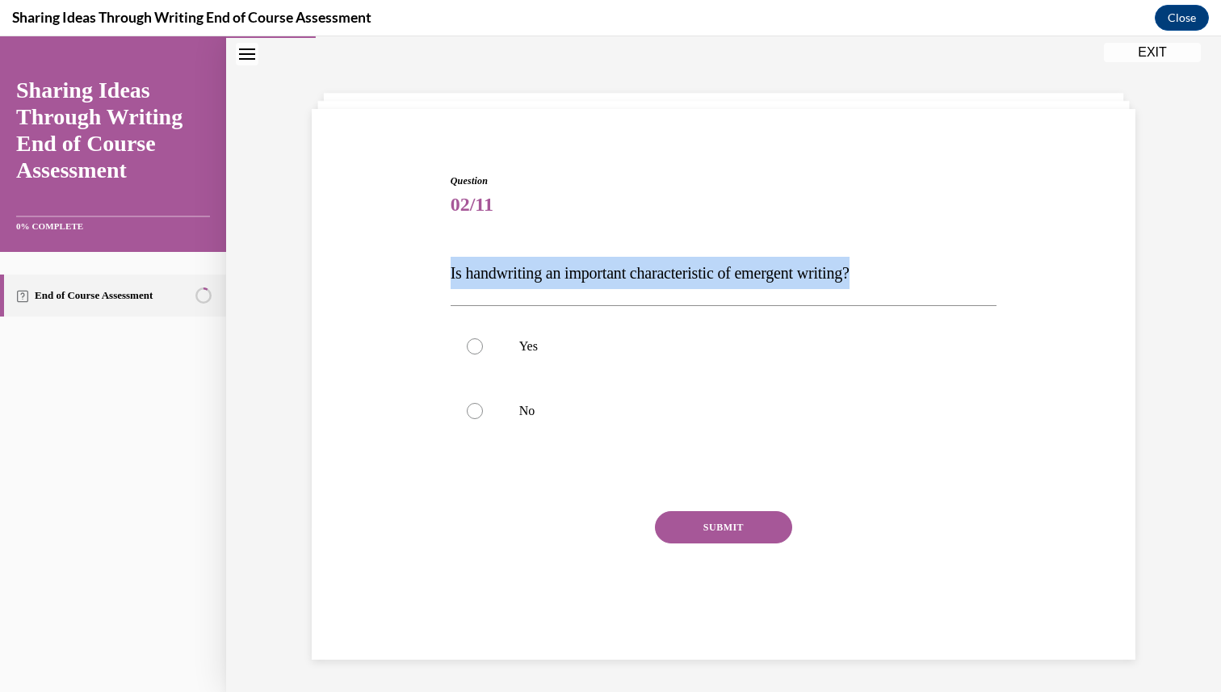
drag, startPoint x: 897, startPoint y: 271, endPoint x: 446, endPoint y: 274, distance: 451.3
click at [446, 274] on div "Question 02/11 Is handwriting an important characteristic of emergent writing? …" at bounding box center [723, 396] width 555 height 494
copy span "Is handwriting an important characteristic of emergent writing?"
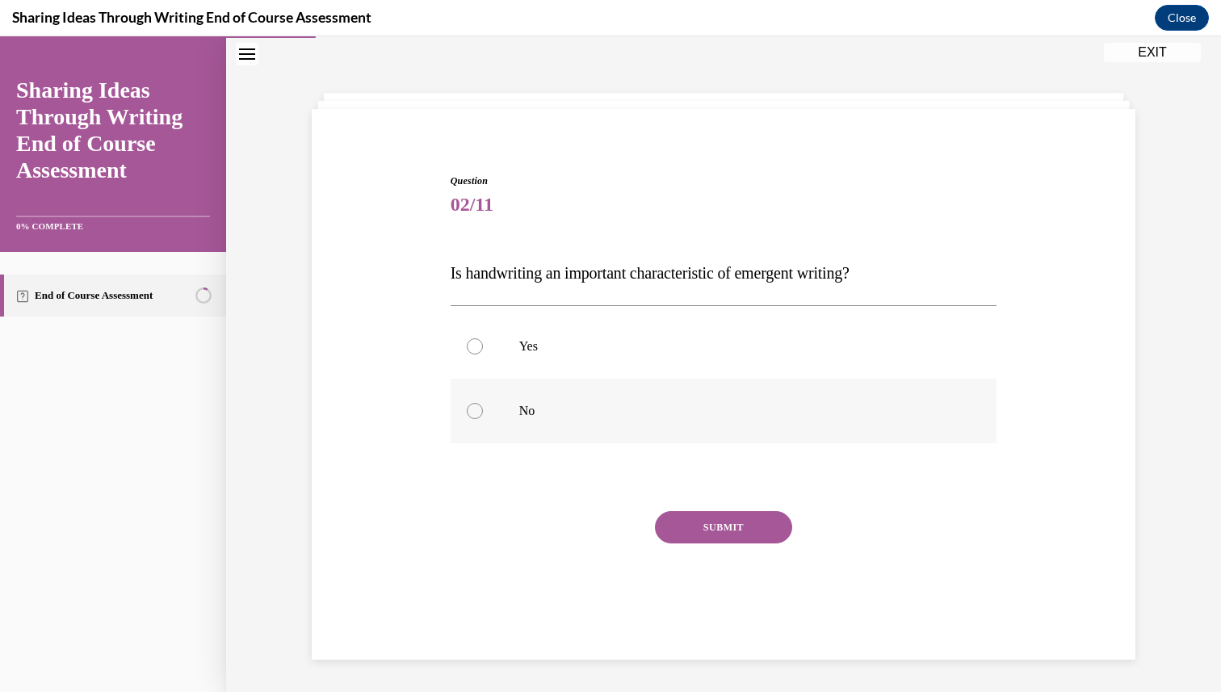
click at [567, 408] on p "No" at bounding box center [738, 411] width 438 height 16
click at [483, 408] on input "No" at bounding box center [475, 411] width 16 height 16
radio input "true"
click at [673, 522] on button "SUBMIT" at bounding box center [723, 527] width 137 height 32
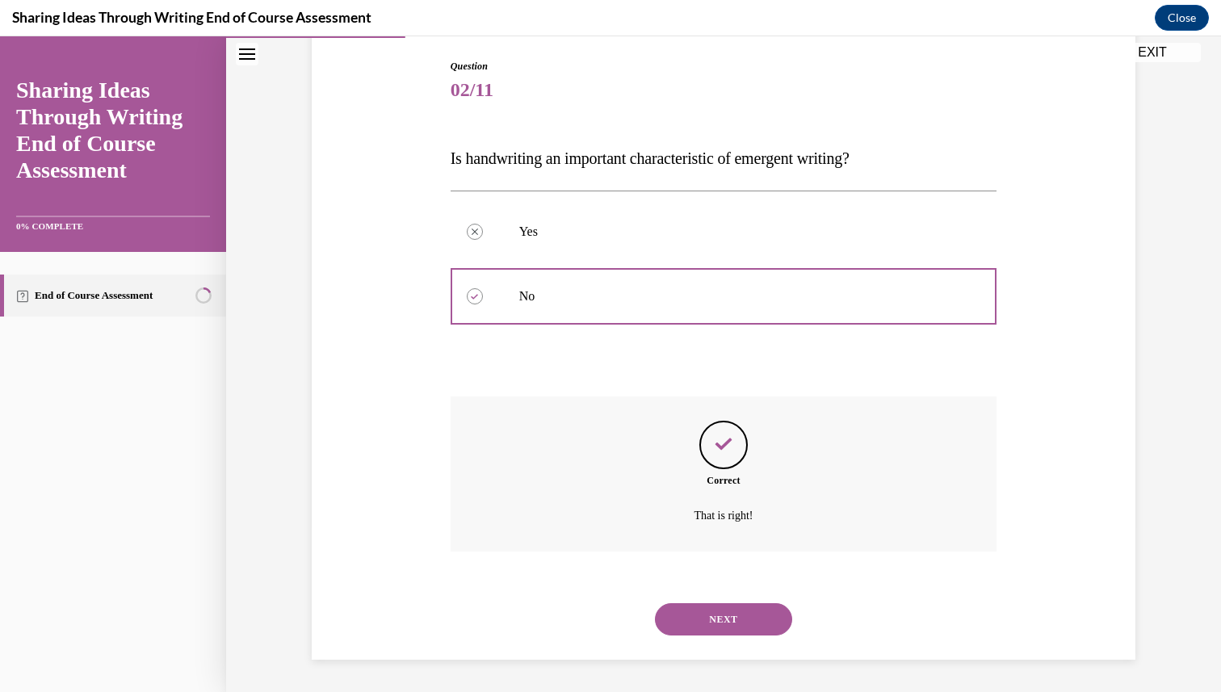
click at [716, 619] on button "NEXT" at bounding box center [723, 619] width 137 height 32
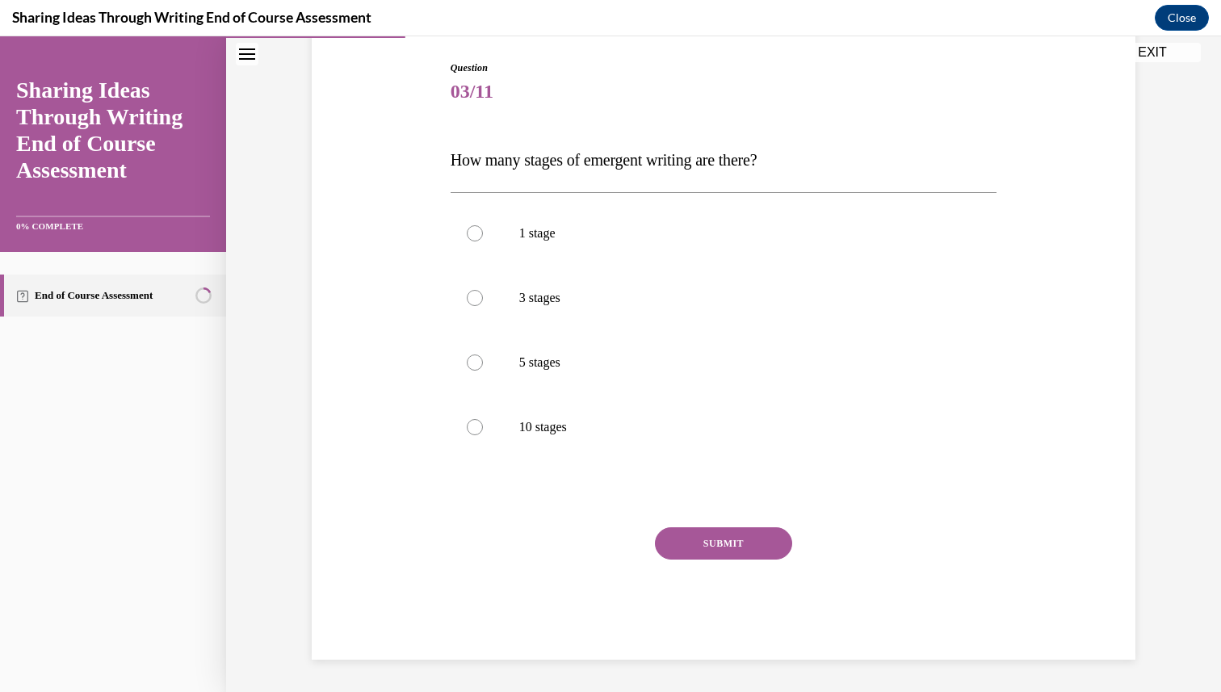
scroll to position [83, 0]
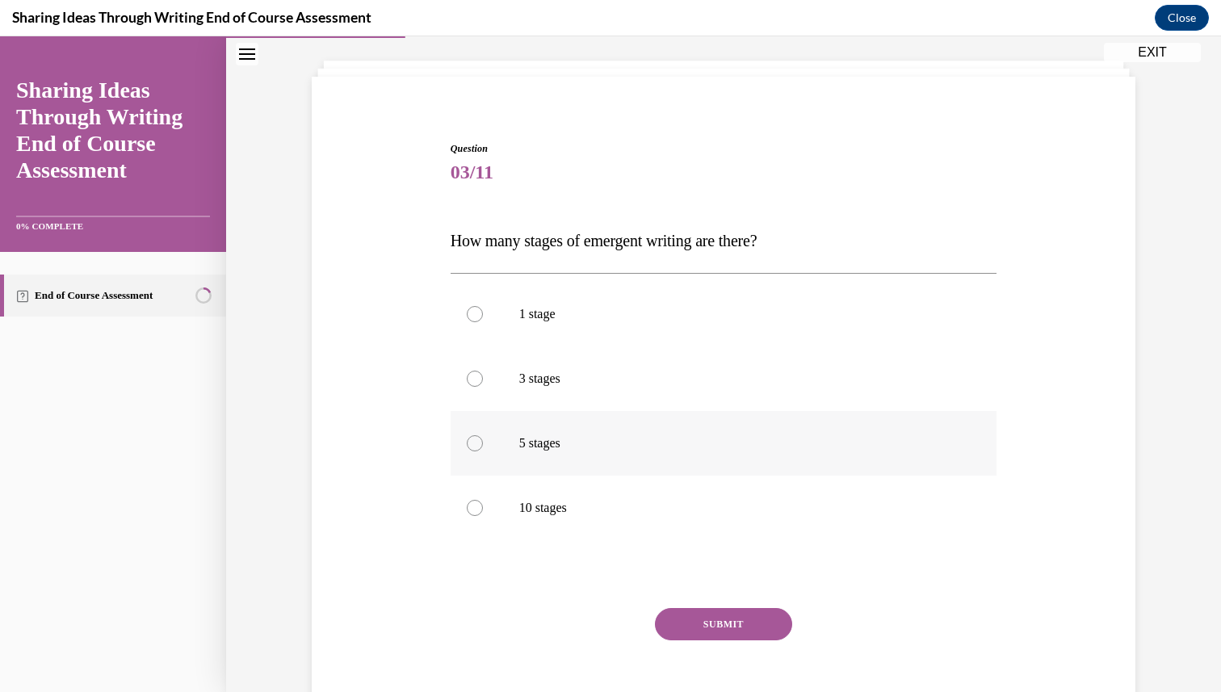
click at [594, 459] on label "5 stages" at bounding box center [724, 443] width 547 height 65
click at [483, 451] on input "5 stages" at bounding box center [475, 443] width 16 height 16
radio input "true"
click at [717, 630] on button "SUBMIT" at bounding box center [723, 624] width 137 height 32
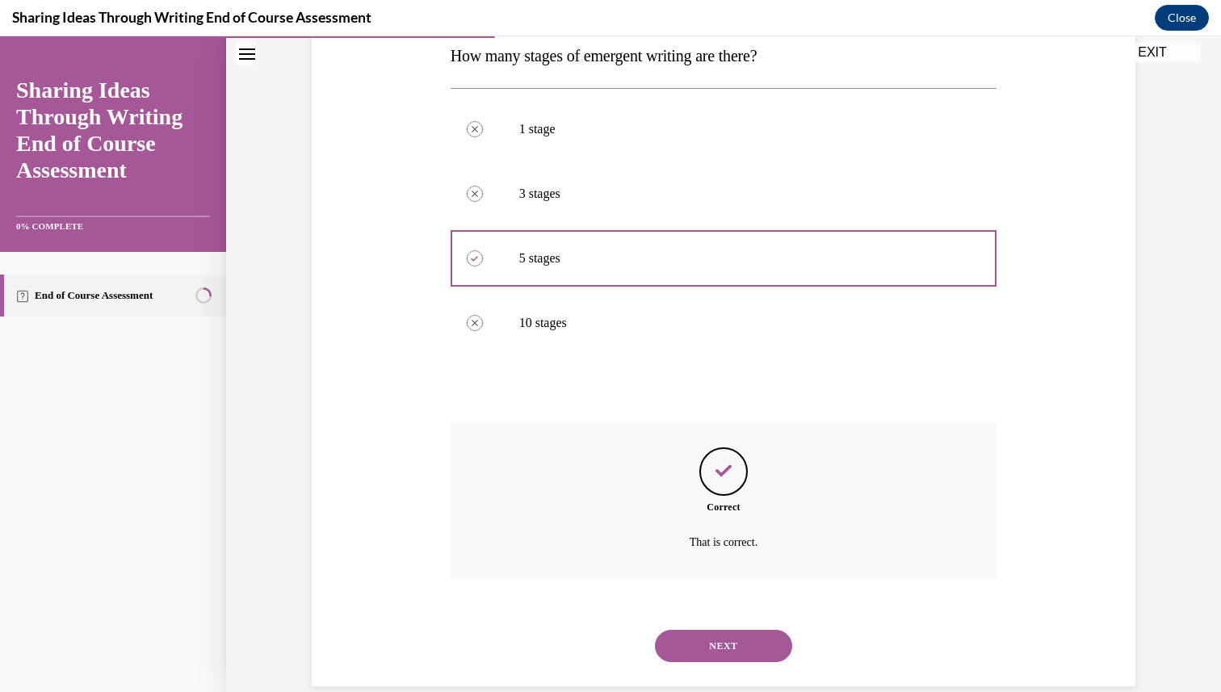
scroll to position [295, 0]
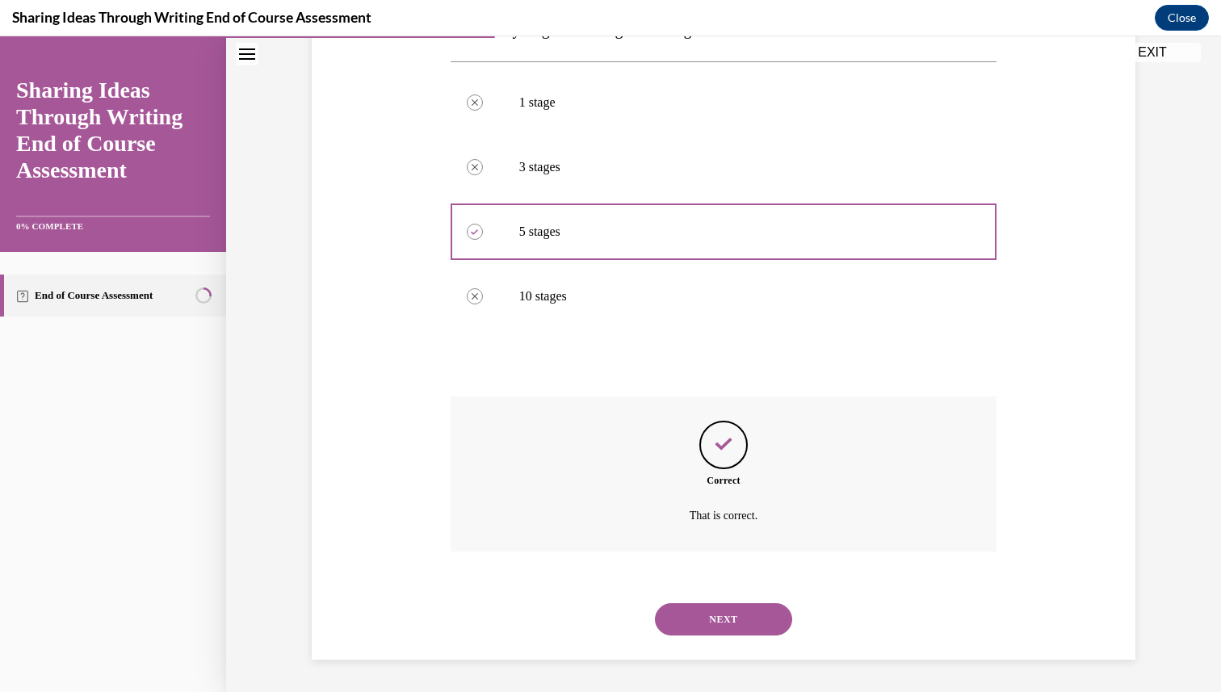
click at [700, 617] on button "NEXT" at bounding box center [723, 619] width 137 height 32
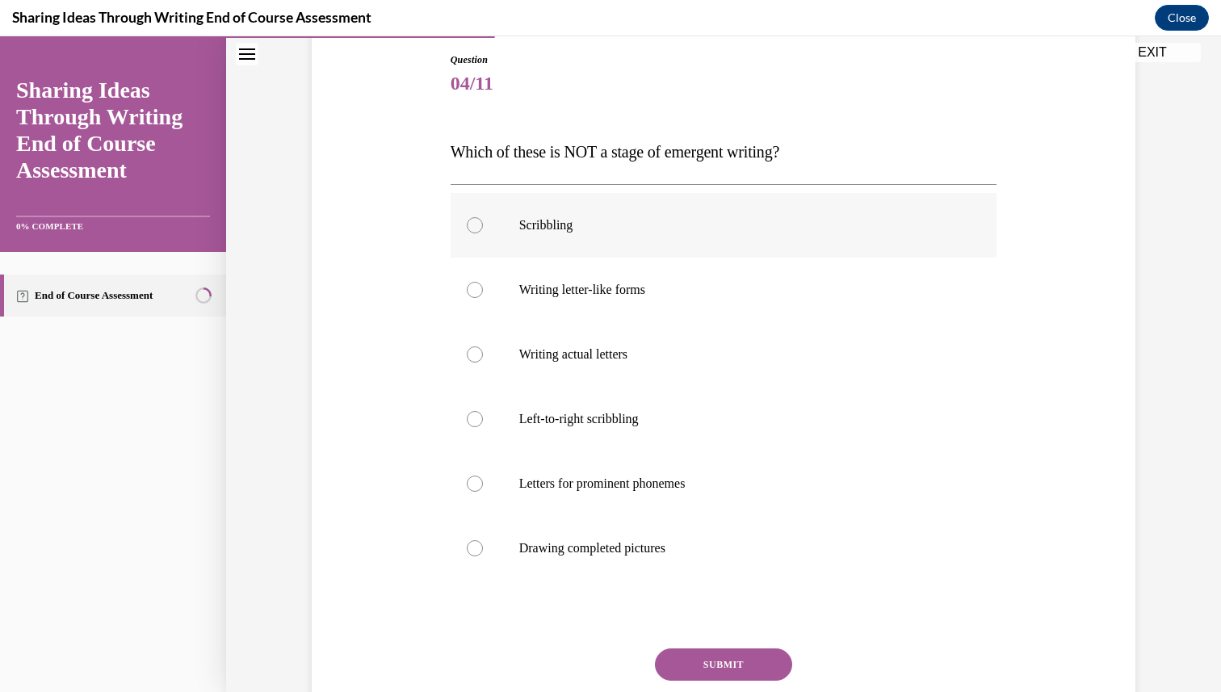
scroll to position [236, 0]
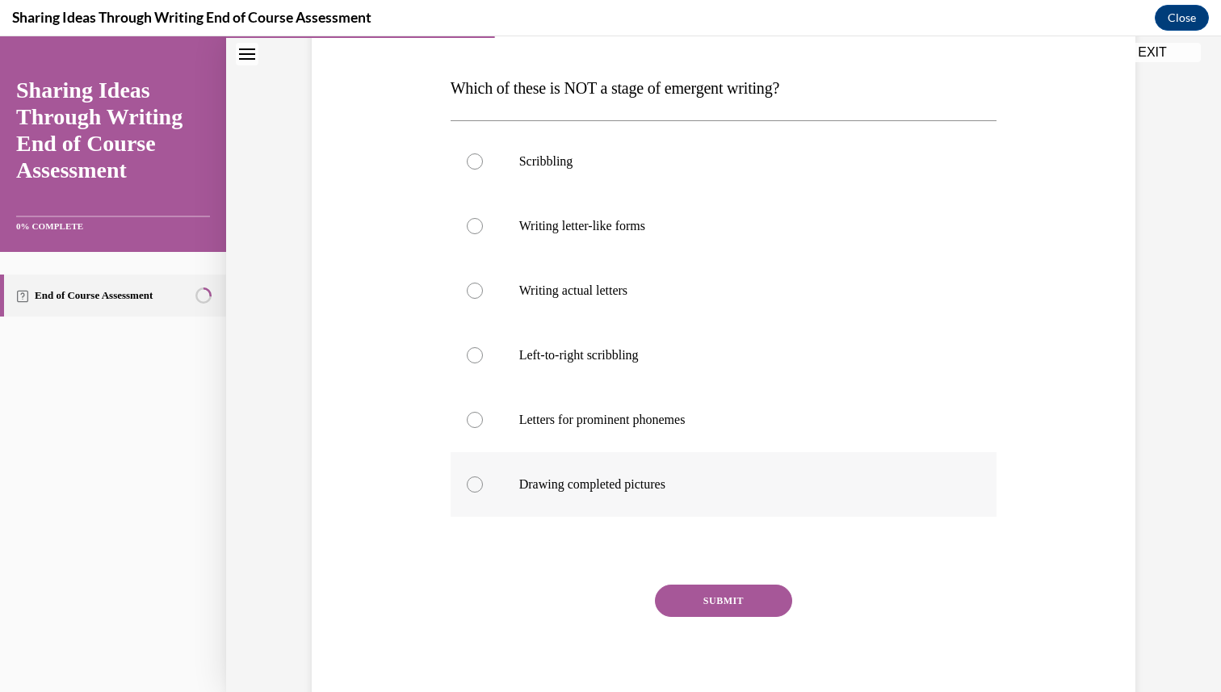
click at [623, 487] on p "Drawing completed pictures" at bounding box center [738, 484] width 438 height 16
click at [483, 487] on input "Drawing completed pictures" at bounding box center [475, 484] width 16 height 16
radio input "true"
click at [719, 591] on button "SUBMIT" at bounding box center [723, 601] width 137 height 32
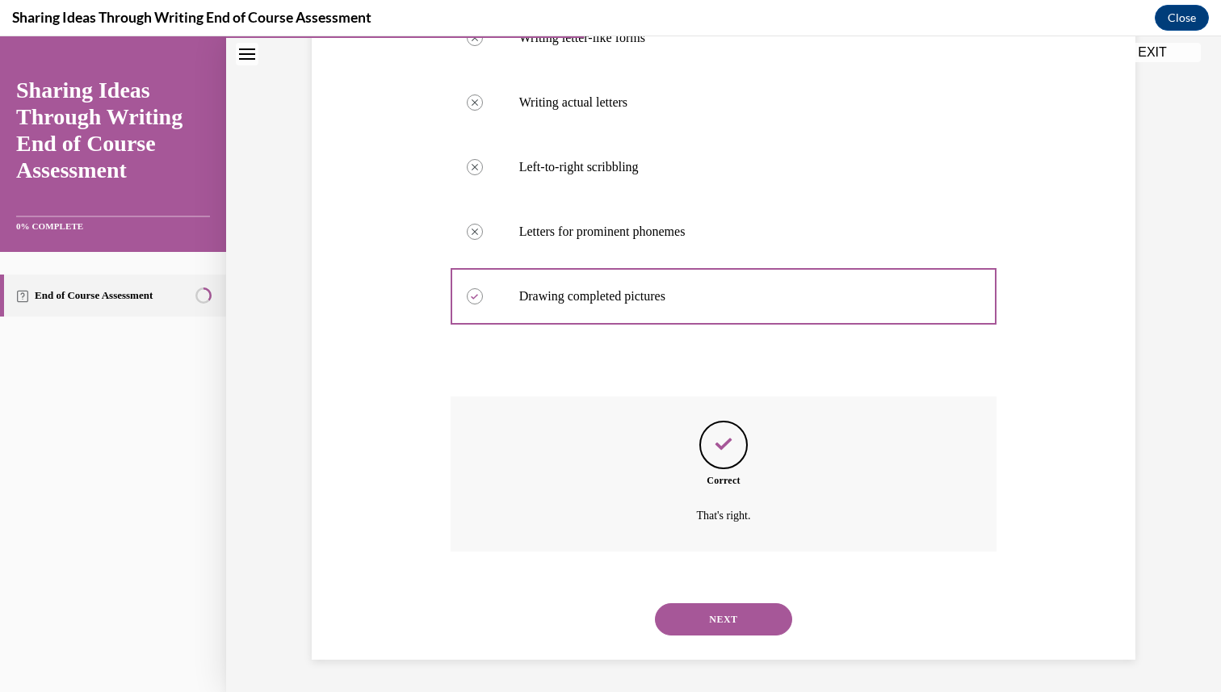
click at [732, 615] on button "NEXT" at bounding box center [723, 619] width 137 height 32
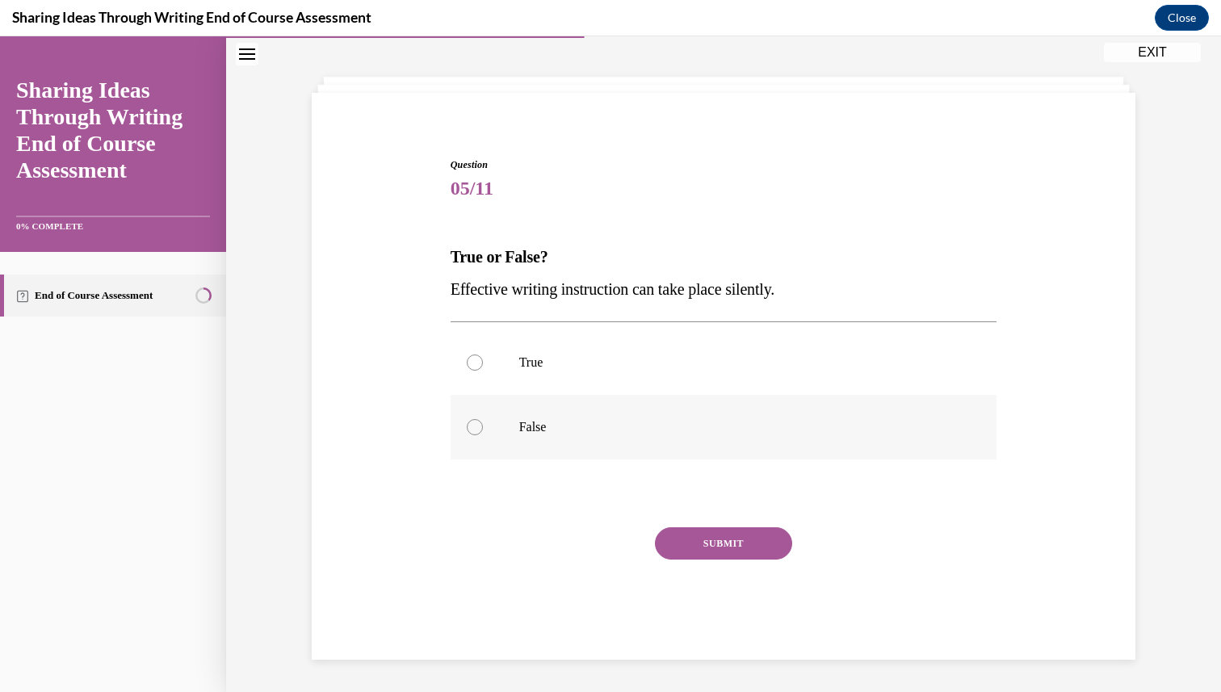
click at [568, 413] on label "False" at bounding box center [724, 427] width 547 height 65
click at [483, 419] on input "False" at bounding box center [475, 427] width 16 height 16
radio input "true"
click at [728, 548] on button "SUBMIT" at bounding box center [723, 543] width 137 height 32
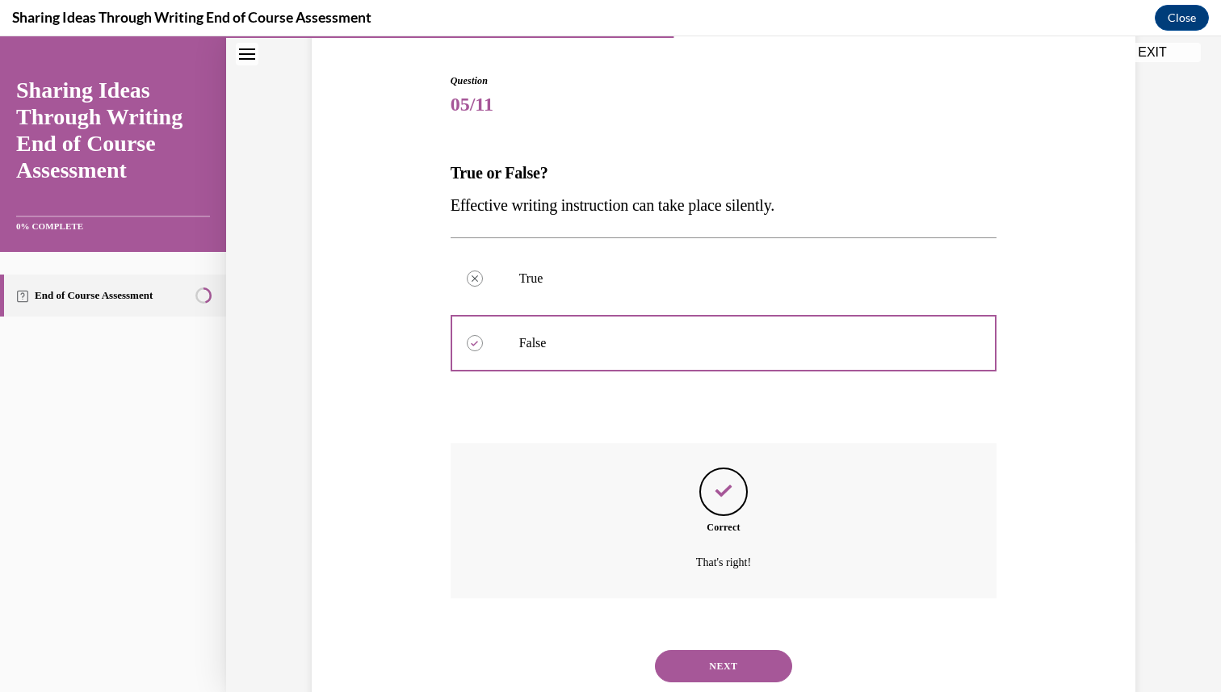
scroll to position [198, 0]
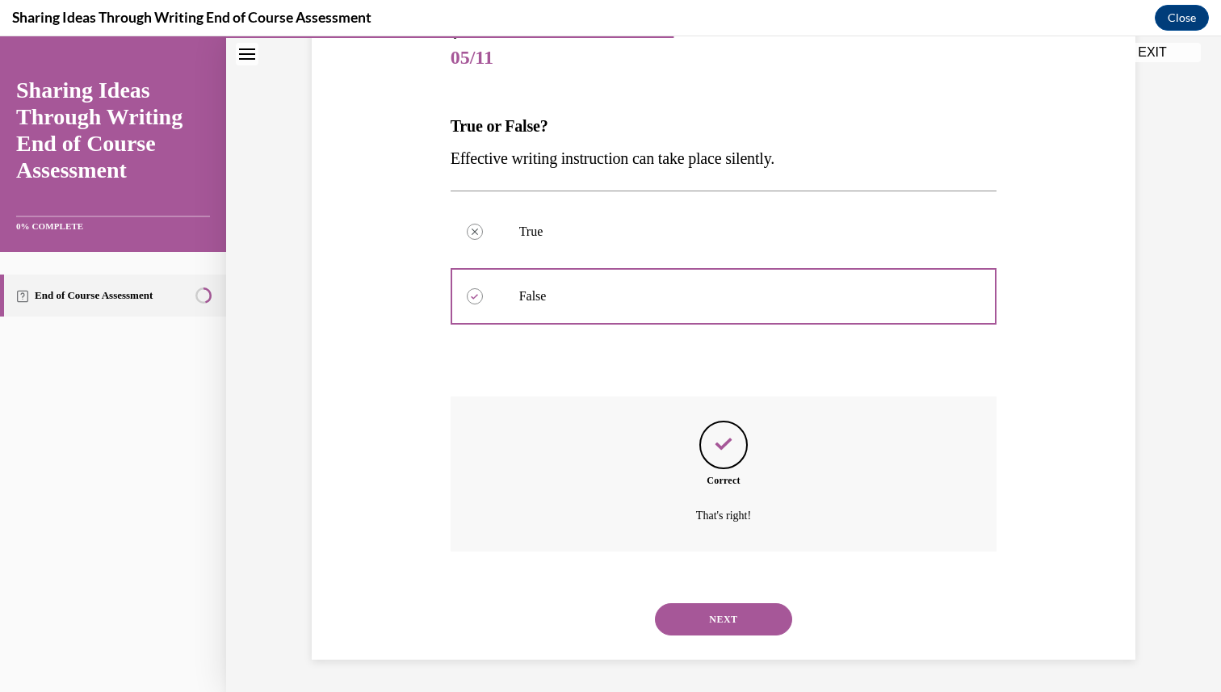
click at [709, 618] on button "NEXT" at bounding box center [723, 619] width 137 height 32
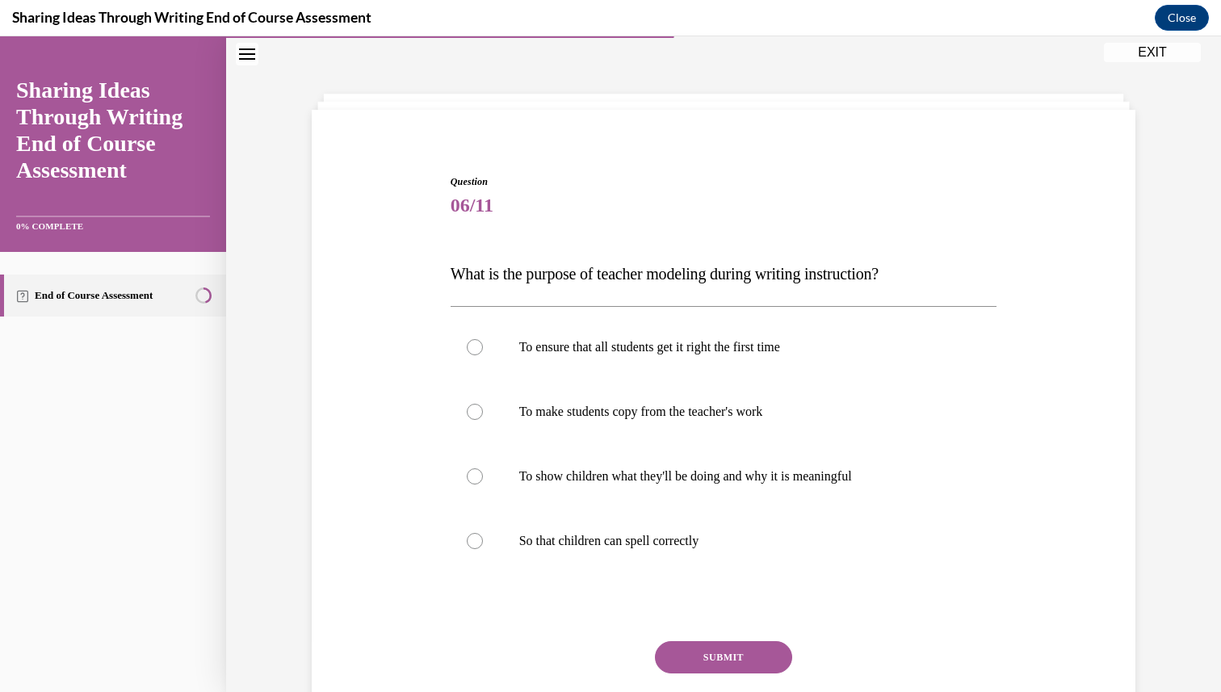
scroll to position [66, 0]
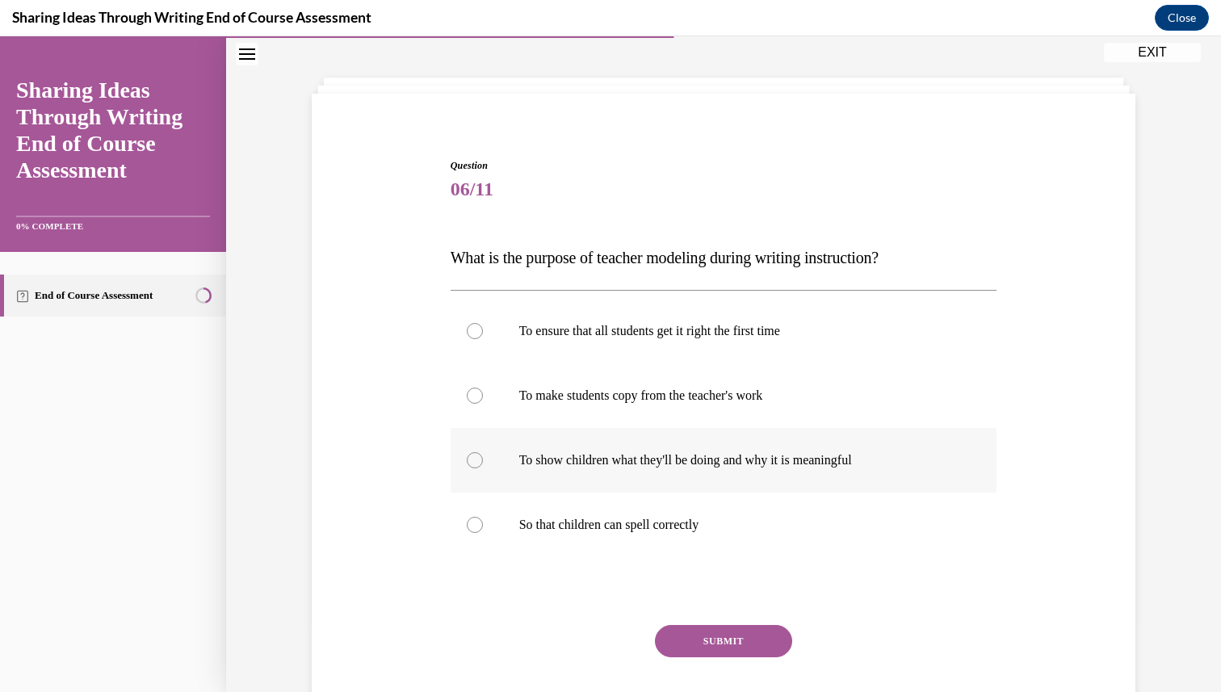
click at [628, 456] on p "To show children what they'll be doing and why it is meaningful" at bounding box center [738, 460] width 438 height 16
click at [483, 456] on input "To show children what they'll be doing and why it is meaningful" at bounding box center [475, 460] width 16 height 16
radio input "true"
click at [728, 634] on button "SUBMIT" at bounding box center [723, 641] width 137 height 32
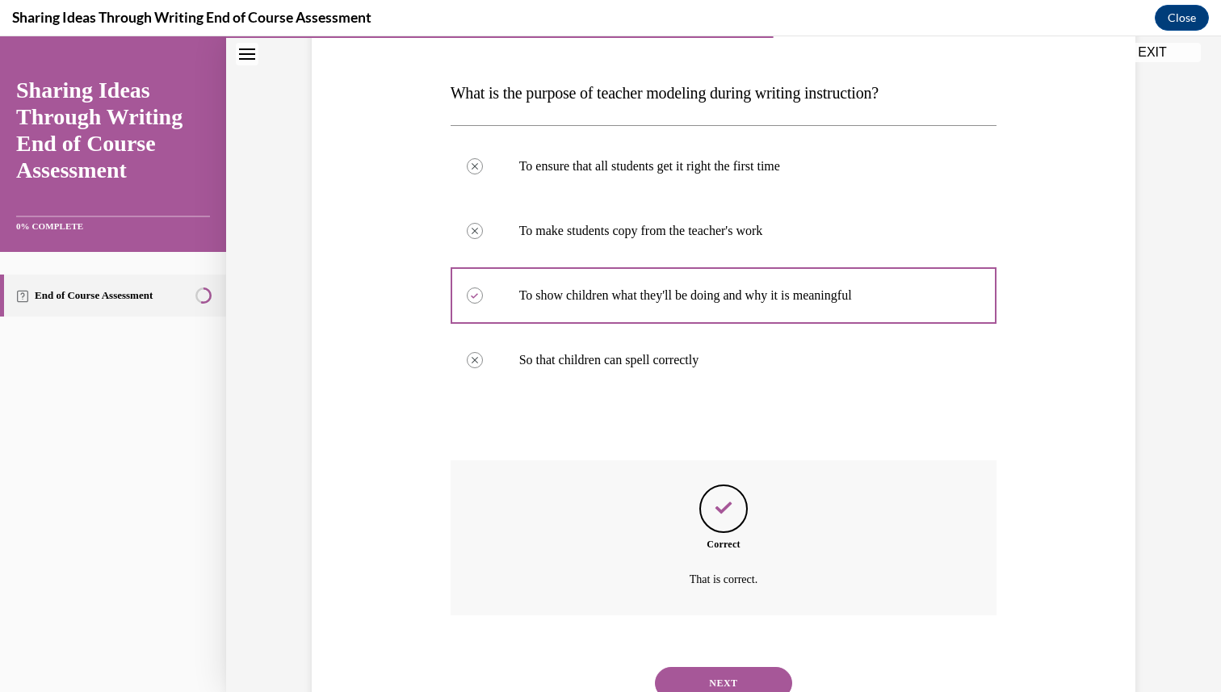
scroll to position [295, 0]
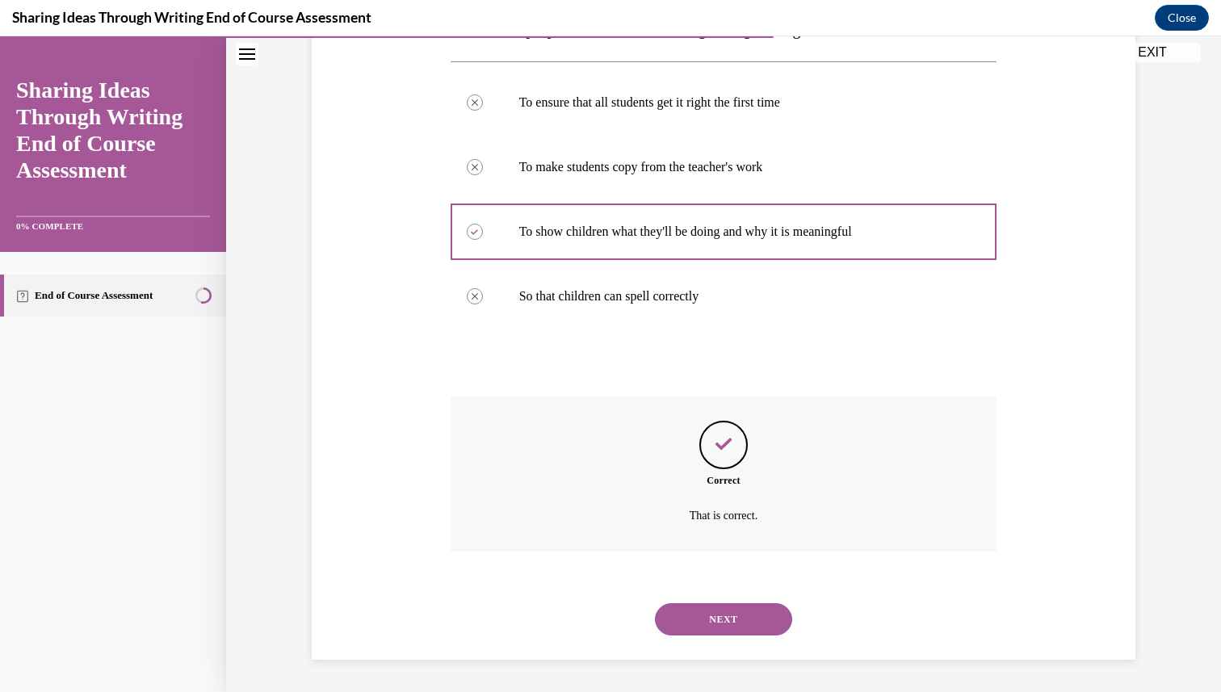
click at [717, 614] on button "NEXT" at bounding box center [723, 619] width 137 height 32
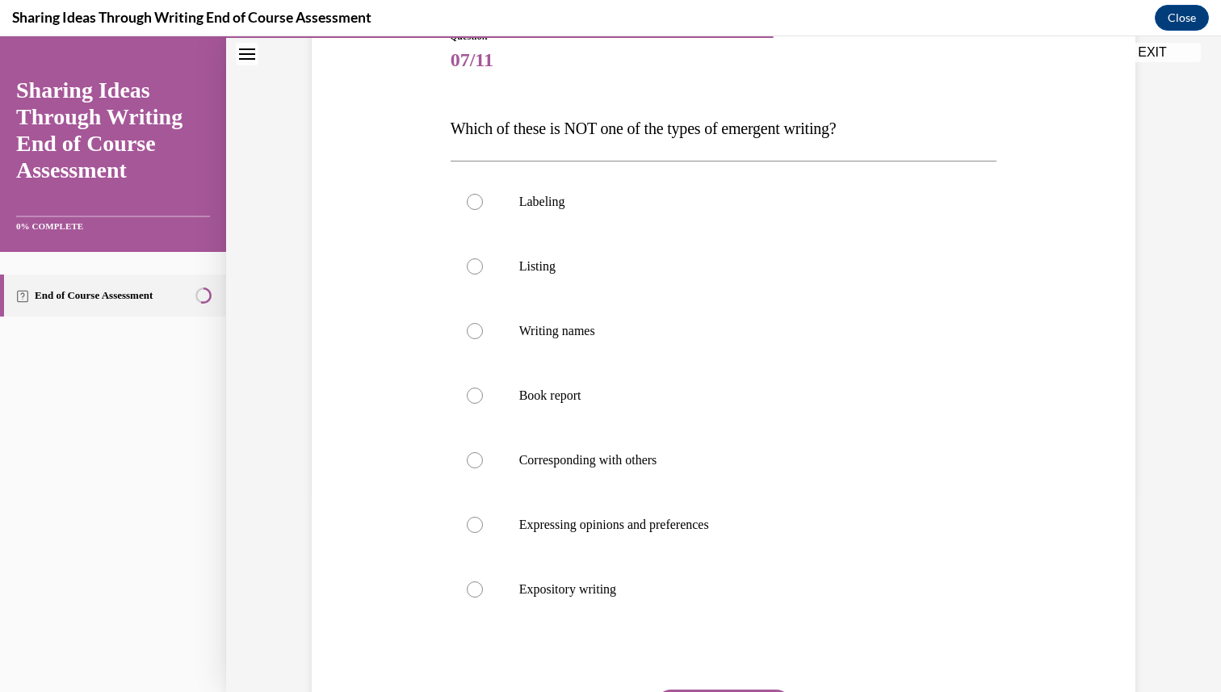
scroll to position [205, 0]
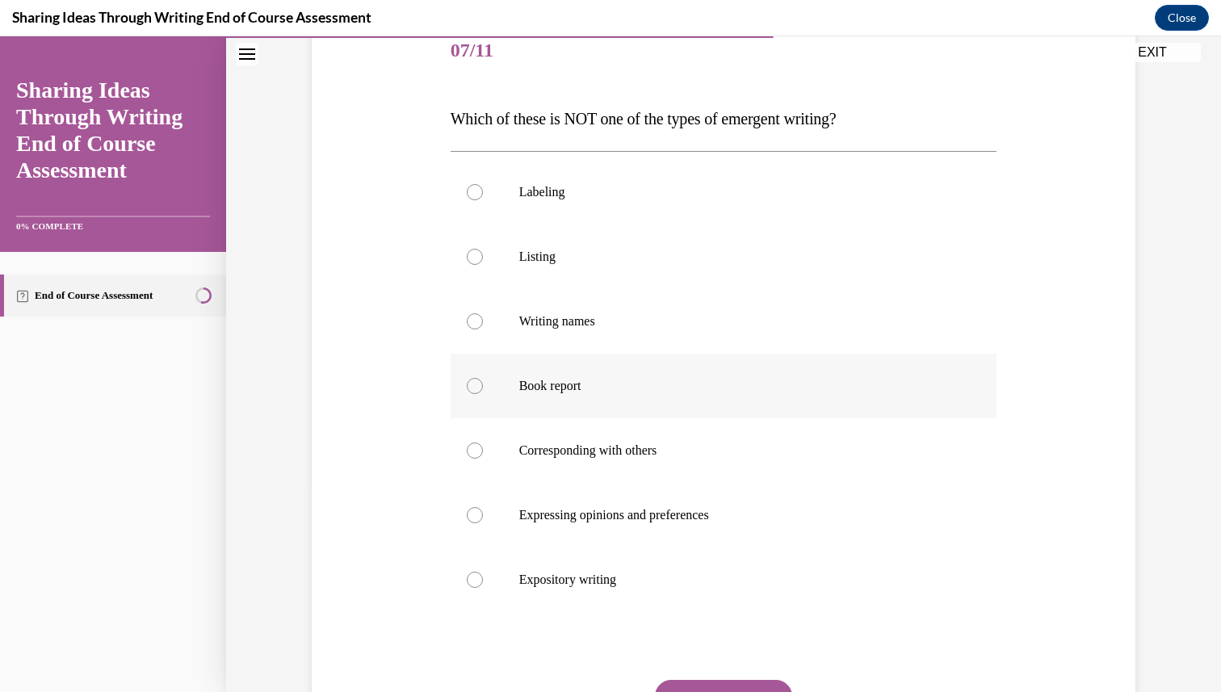
click at [612, 366] on label "Book report" at bounding box center [724, 386] width 547 height 65
click at [483, 378] on input "Book report" at bounding box center [475, 386] width 16 height 16
radio input "true"
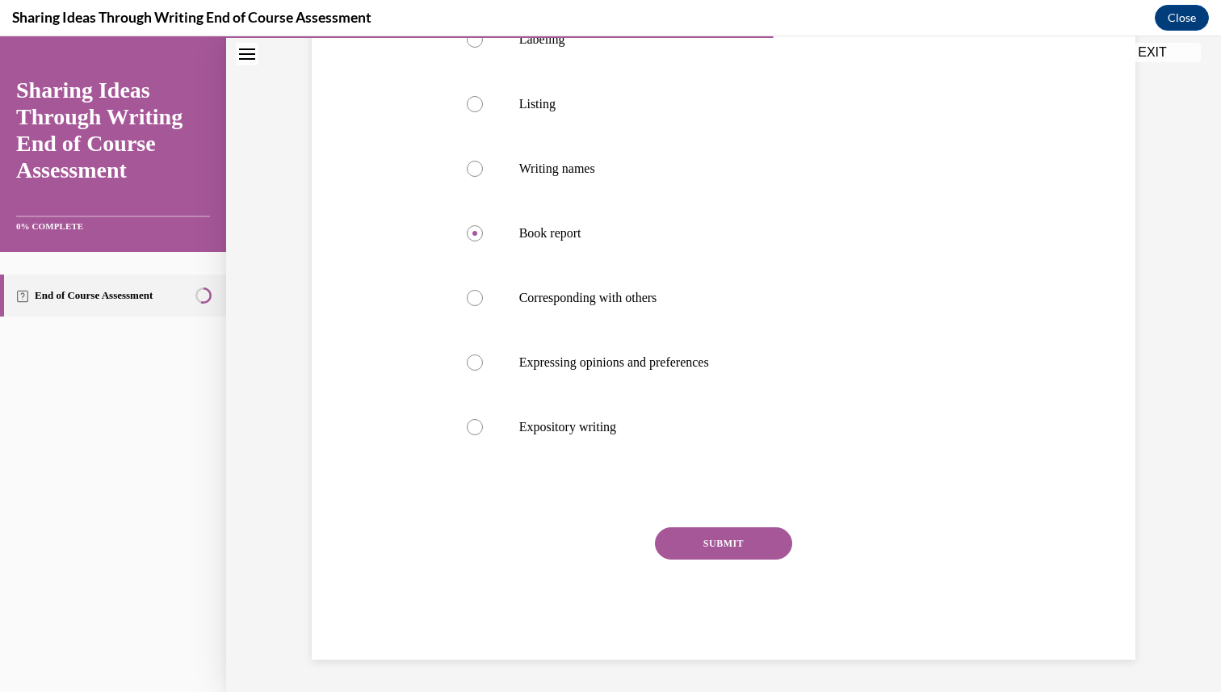
click at [707, 547] on button "SUBMIT" at bounding box center [723, 543] width 137 height 32
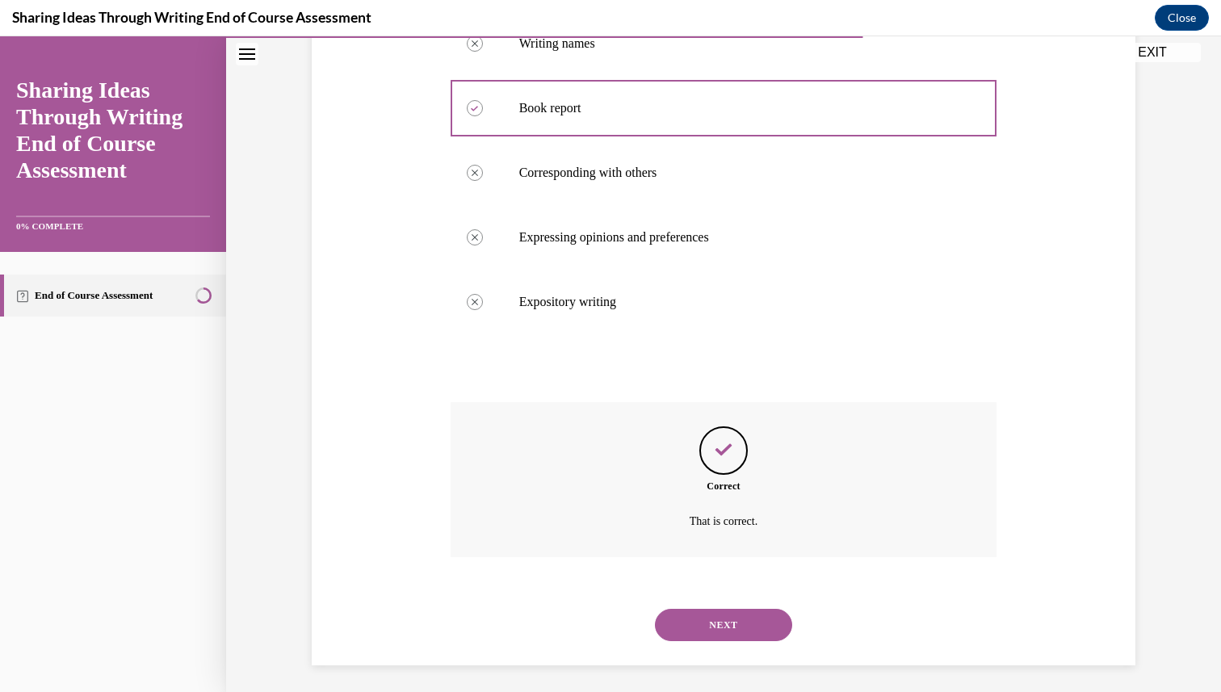
scroll to position [488, 0]
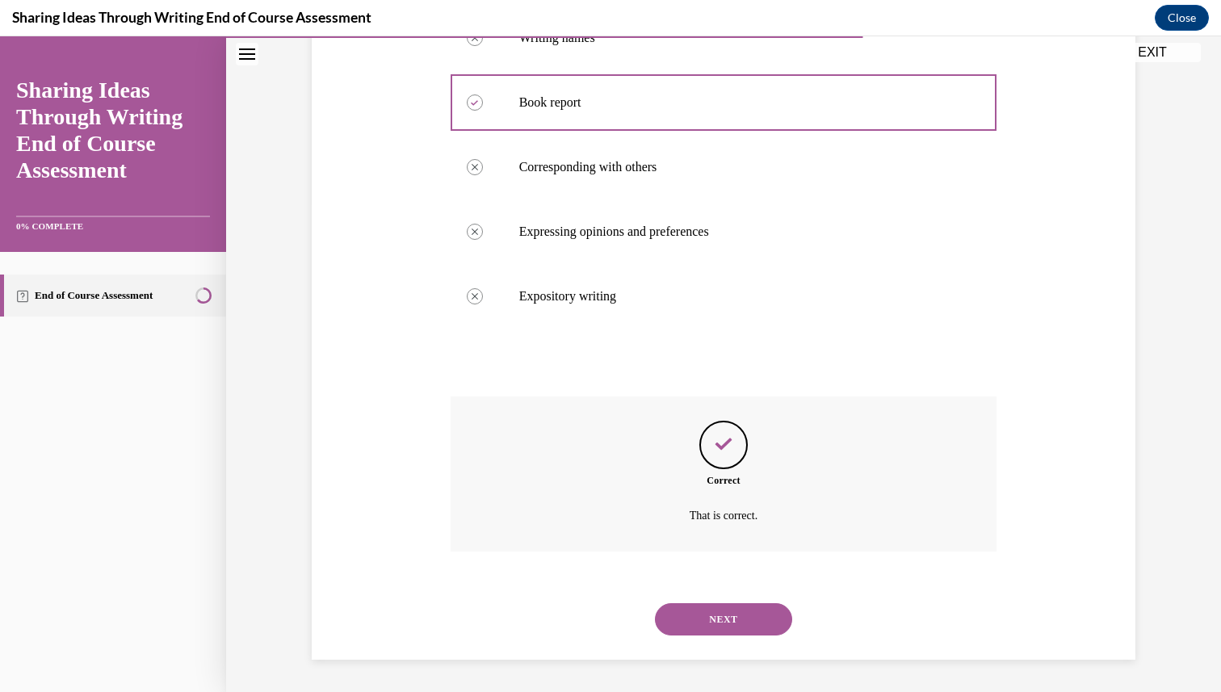
click at [711, 619] on button "NEXT" at bounding box center [723, 619] width 137 height 32
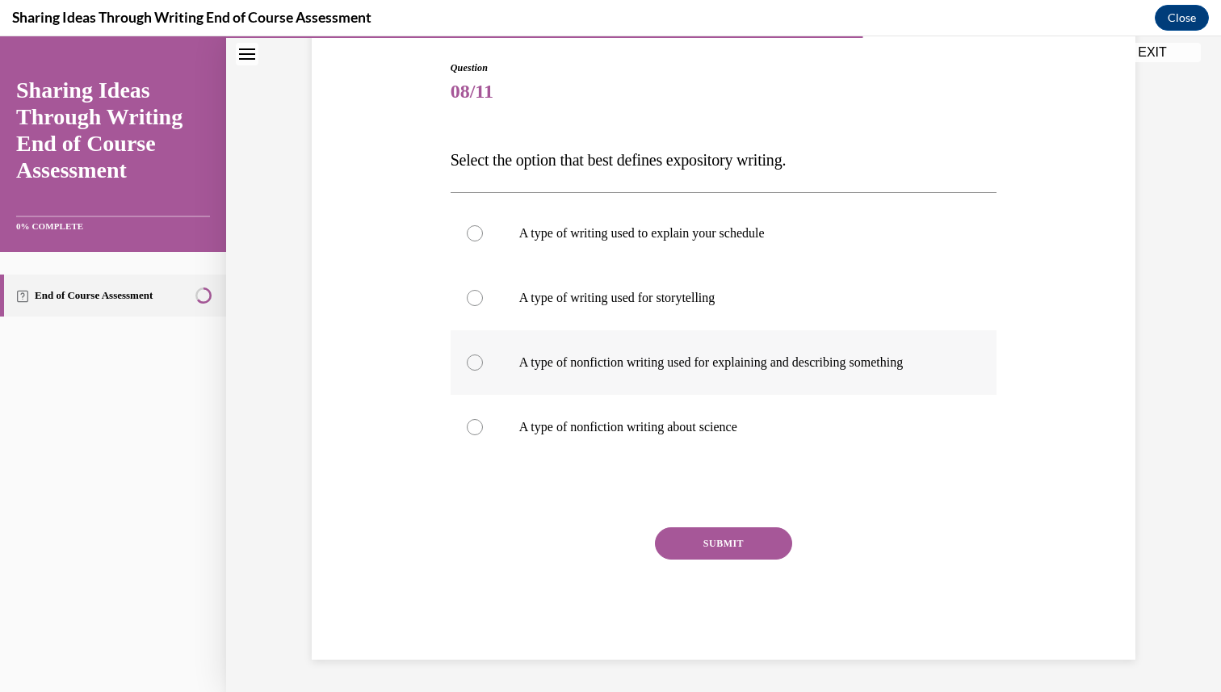
click at [619, 344] on label "A type of nonfiction writing used for explaining and describing something" at bounding box center [724, 362] width 547 height 65
click at [483, 354] on input "A type of nonfiction writing used for explaining and describing something" at bounding box center [475, 362] width 16 height 16
radio input "true"
click at [702, 543] on button "SUBMIT" at bounding box center [723, 543] width 137 height 32
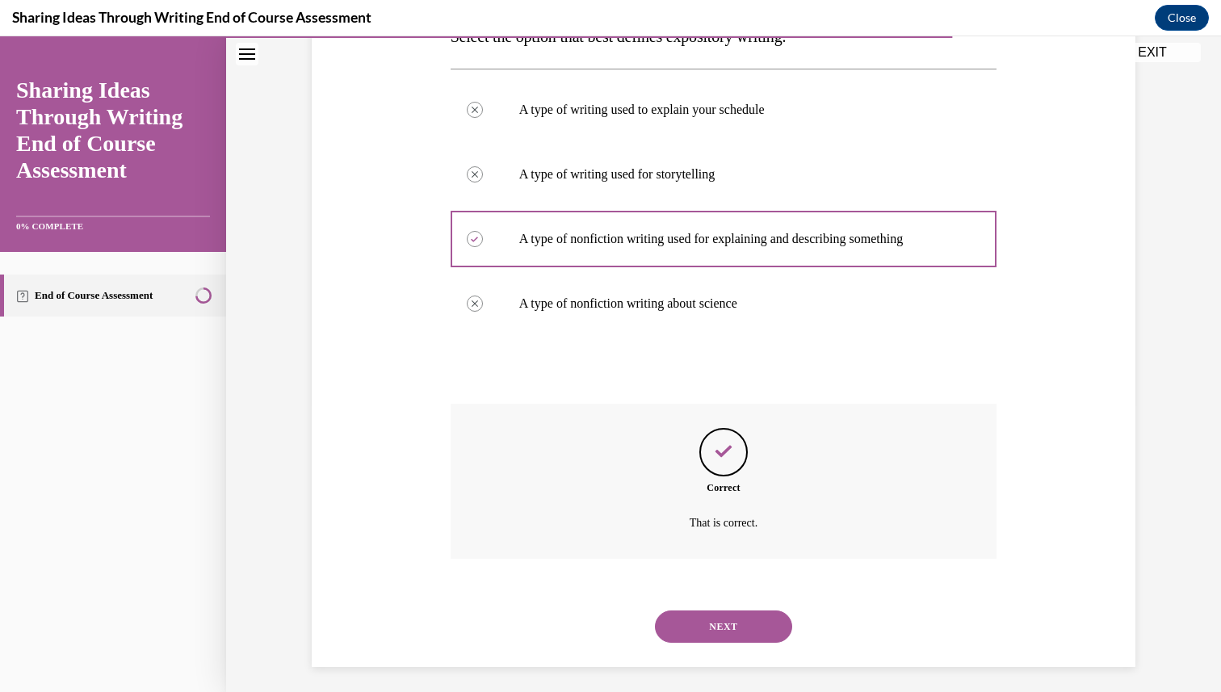
scroll to position [295, 0]
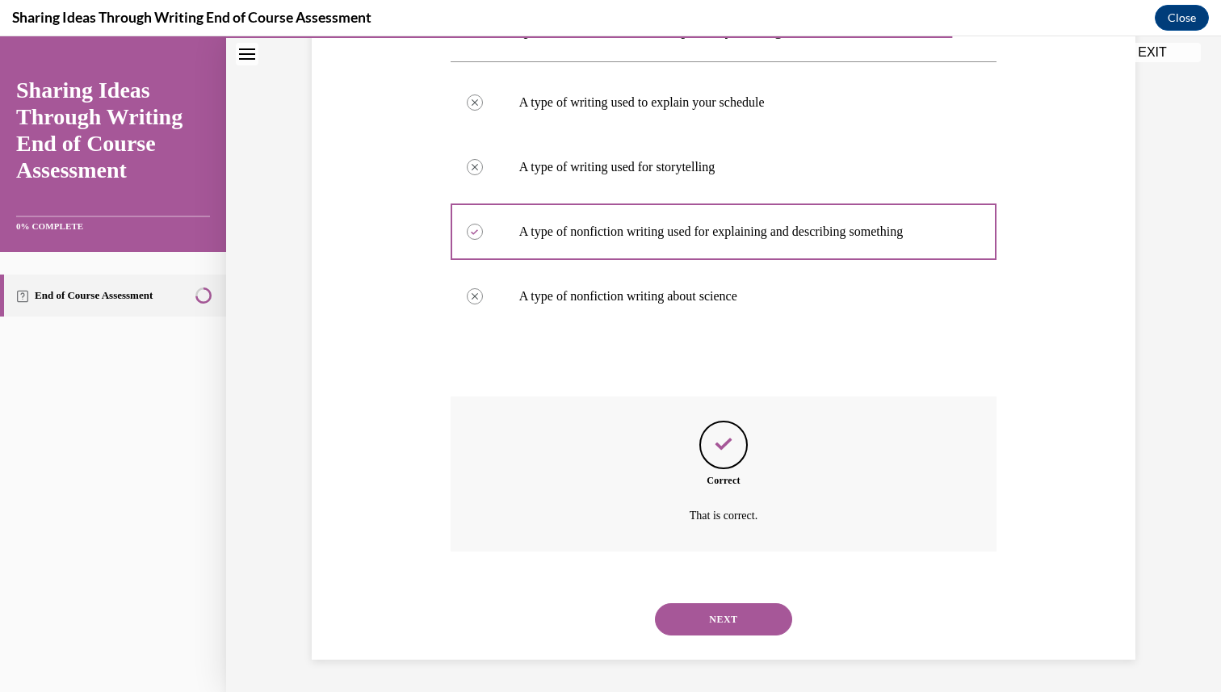
click at [715, 621] on button "NEXT" at bounding box center [723, 619] width 137 height 32
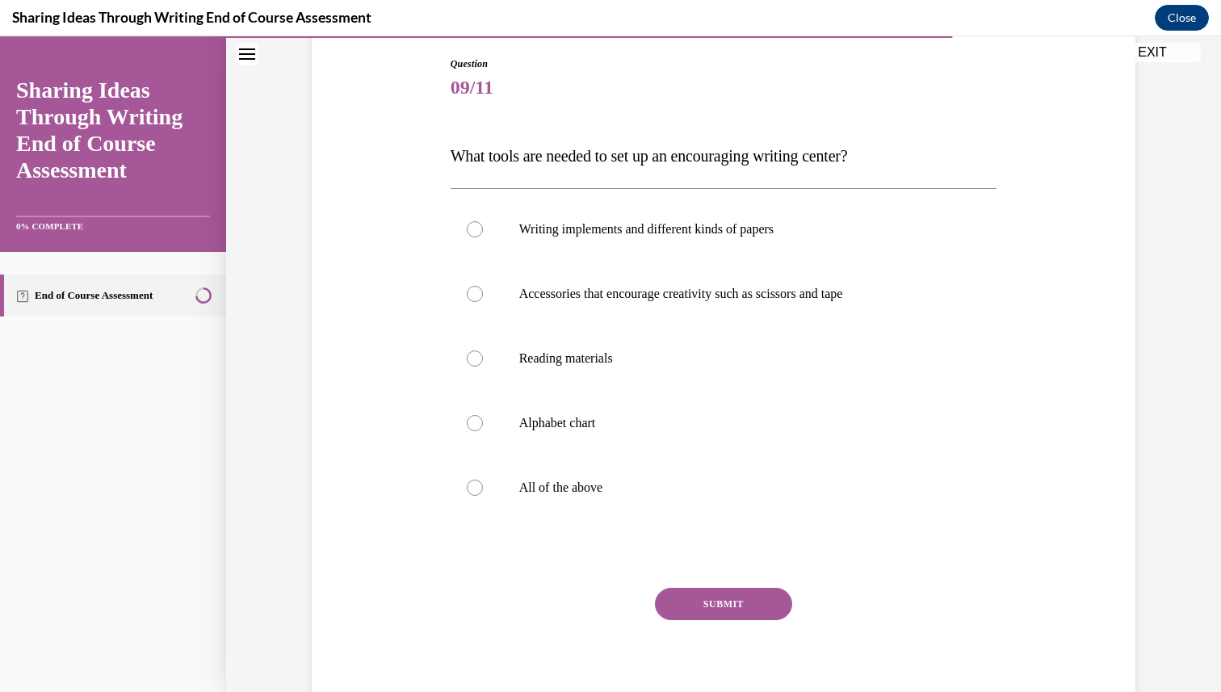
scroll to position [178, 0]
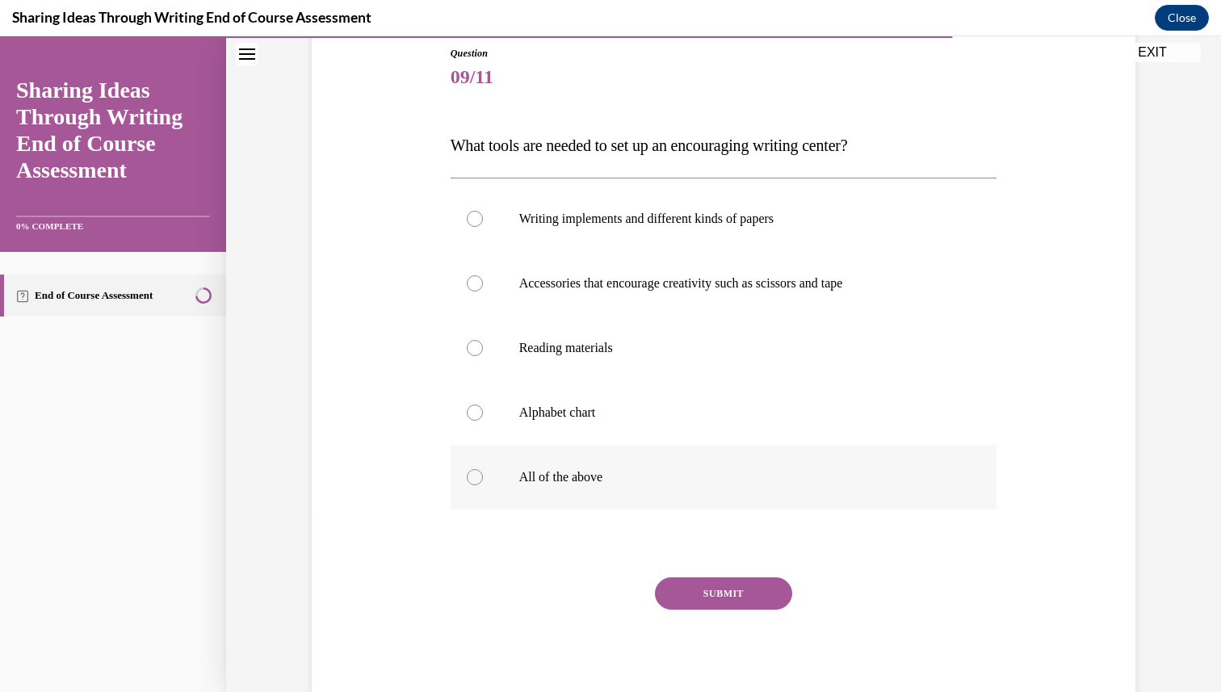
click at [614, 488] on label "All of the above" at bounding box center [724, 477] width 547 height 65
click at [483, 485] on input "All of the above" at bounding box center [475, 477] width 16 height 16
radio input "true"
click at [694, 595] on button "SUBMIT" at bounding box center [723, 593] width 137 height 32
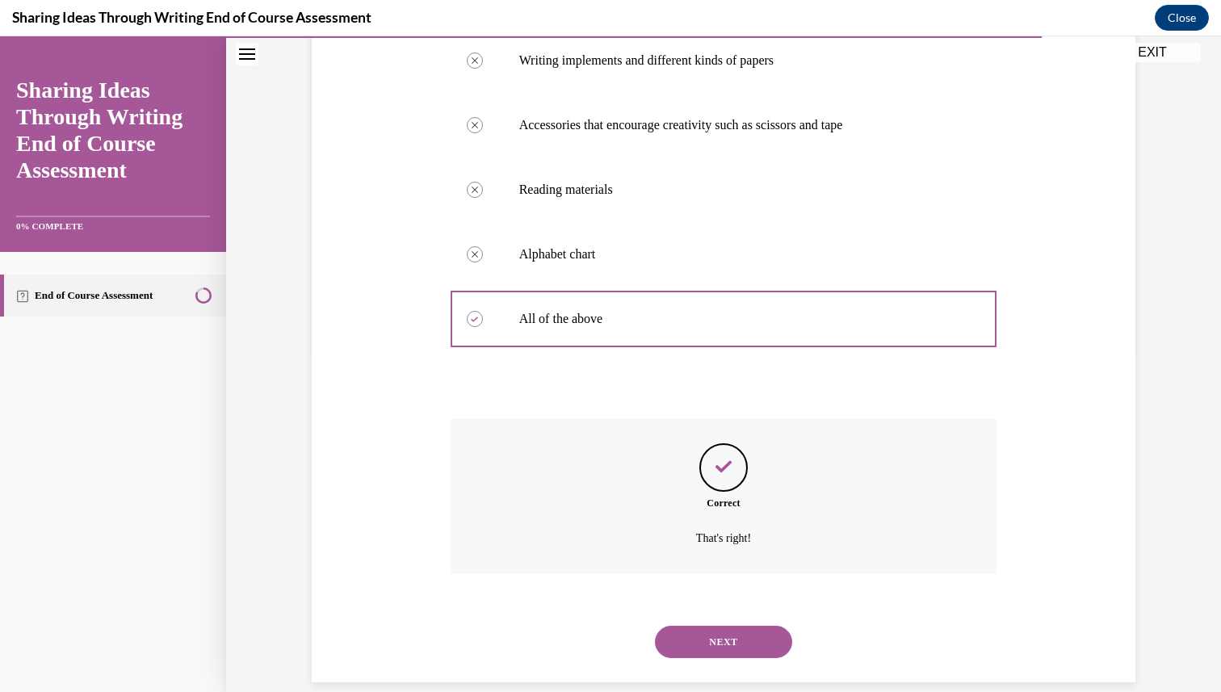
scroll to position [359, 0]
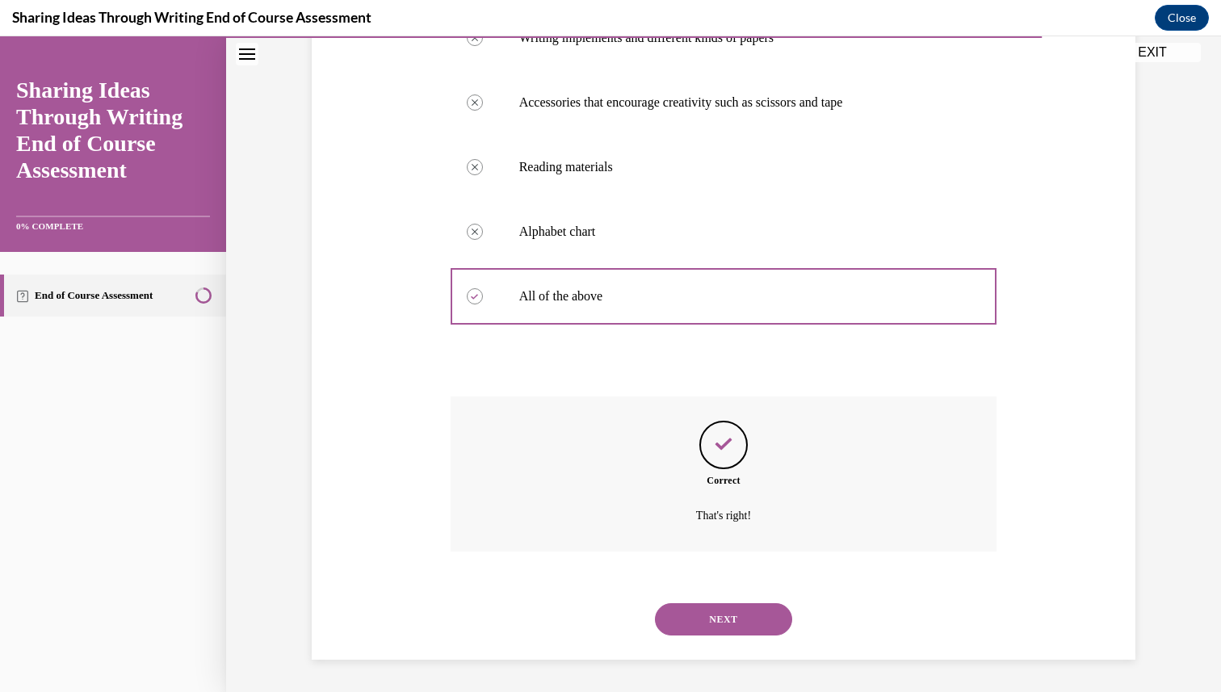
click at [711, 619] on button "NEXT" at bounding box center [723, 619] width 137 height 32
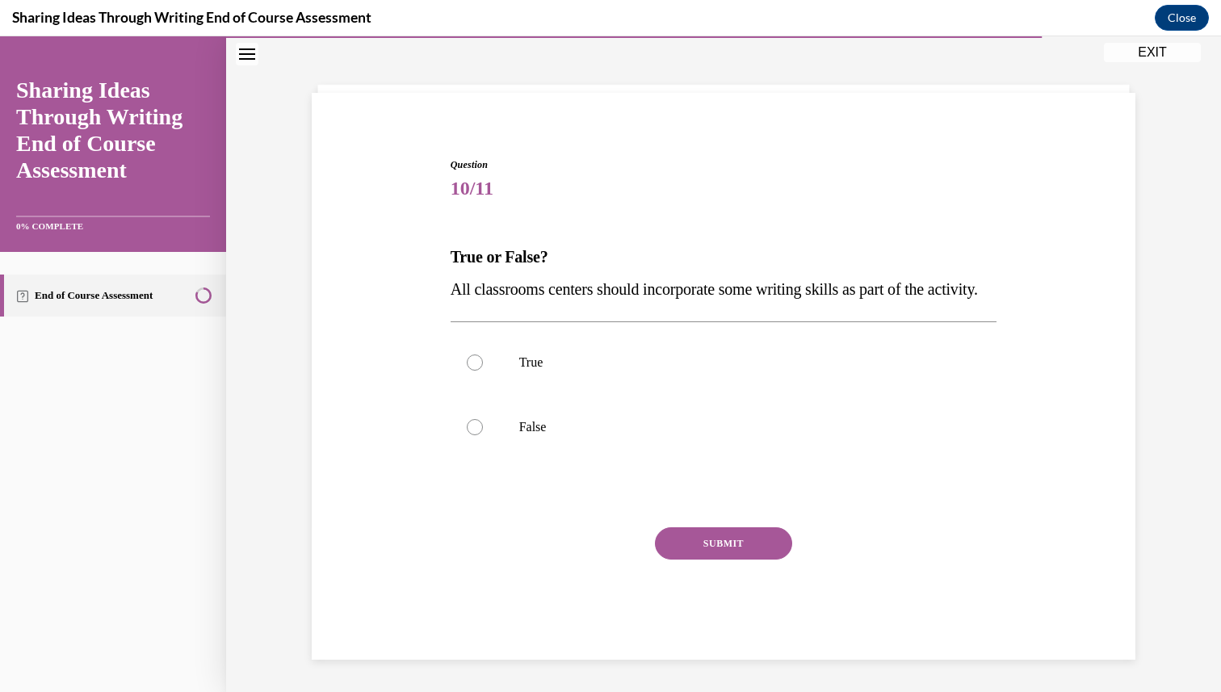
scroll to position [99, 0]
click at [607, 378] on label "True" at bounding box center [724, 362] width 547 height 65
click at [483, 371] on input "True" at bounding box center [475, 362] width 16 height 16
radio input "true"
click at [708, 536] on button "SUBMIT" at bounding box center [723, 543] width 137 height 32
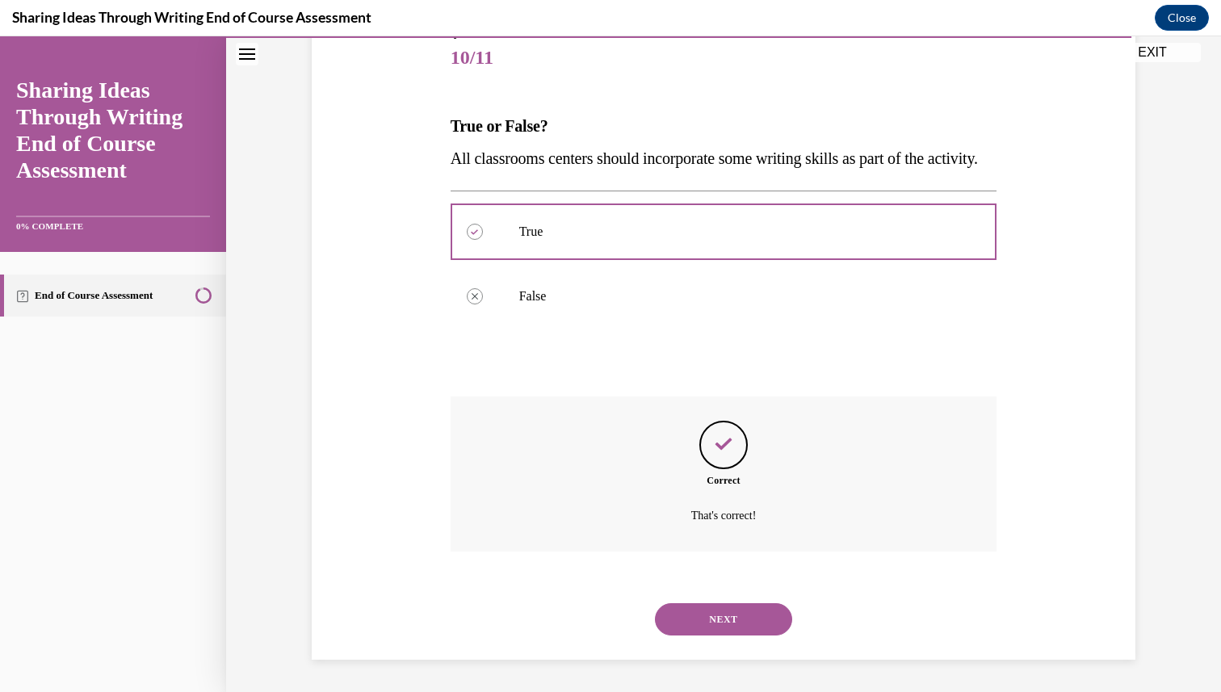
scroll to position [230, 0]
click at [719, 614] on button "NEXT" at bounding box center [723, 619] width 137 height 32
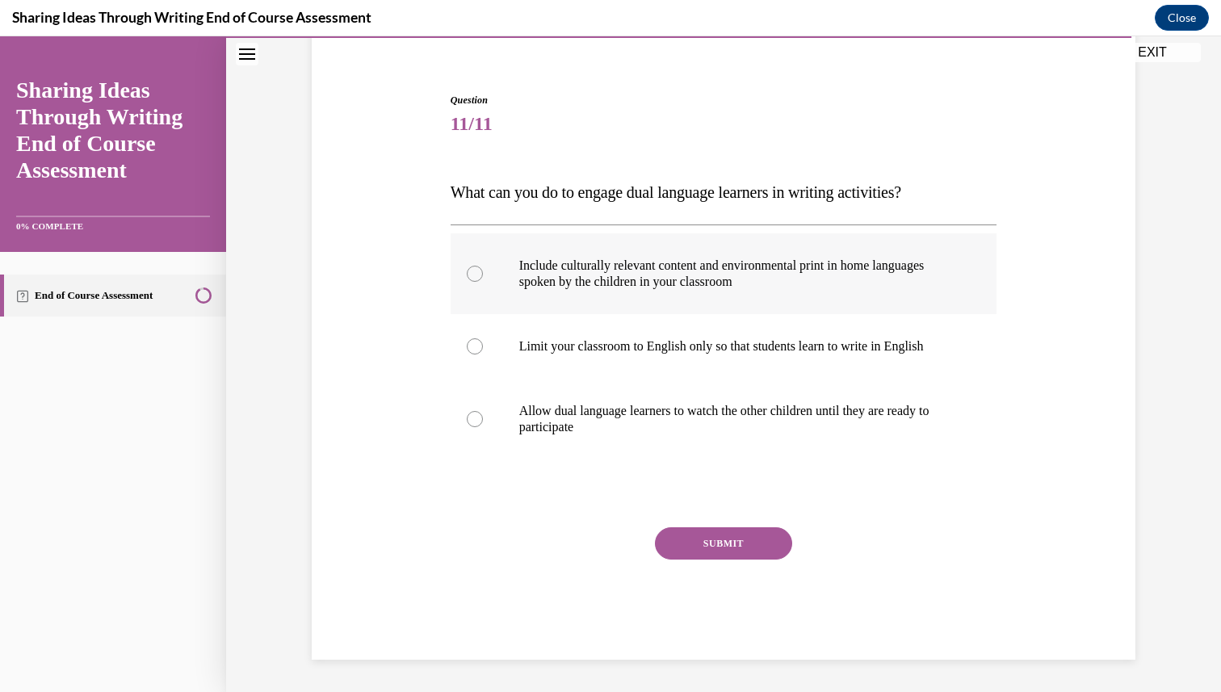
click at [593, 279] on p "Include culturally relevant content and environmental print in home languages s…" at bounding box center [738, 274] width 438 height 32
click at [483, 279] on input "Include culturally relevant content and environmental print in home languages s…" at bounding box center [475, 274] width 16 height 16
radio input "true"
click at [739, 537] on button "SUBMIT" at bounding box center [723, 543] width 137 height 32
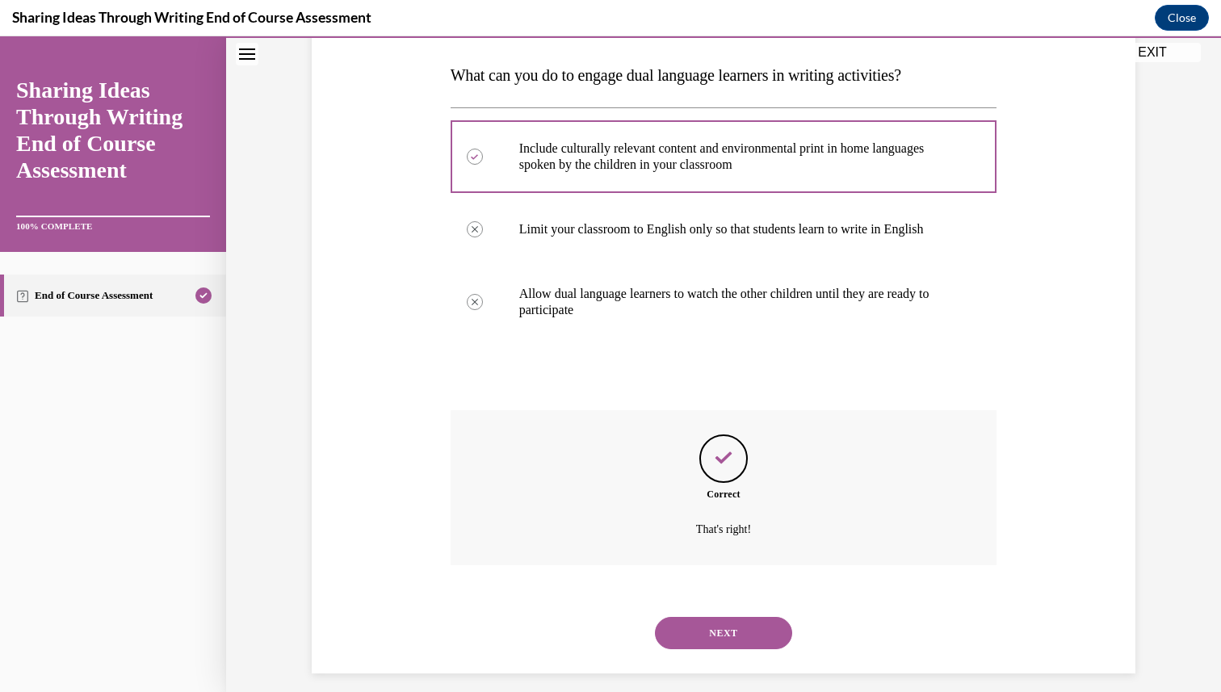
scroll to position [262, 0]
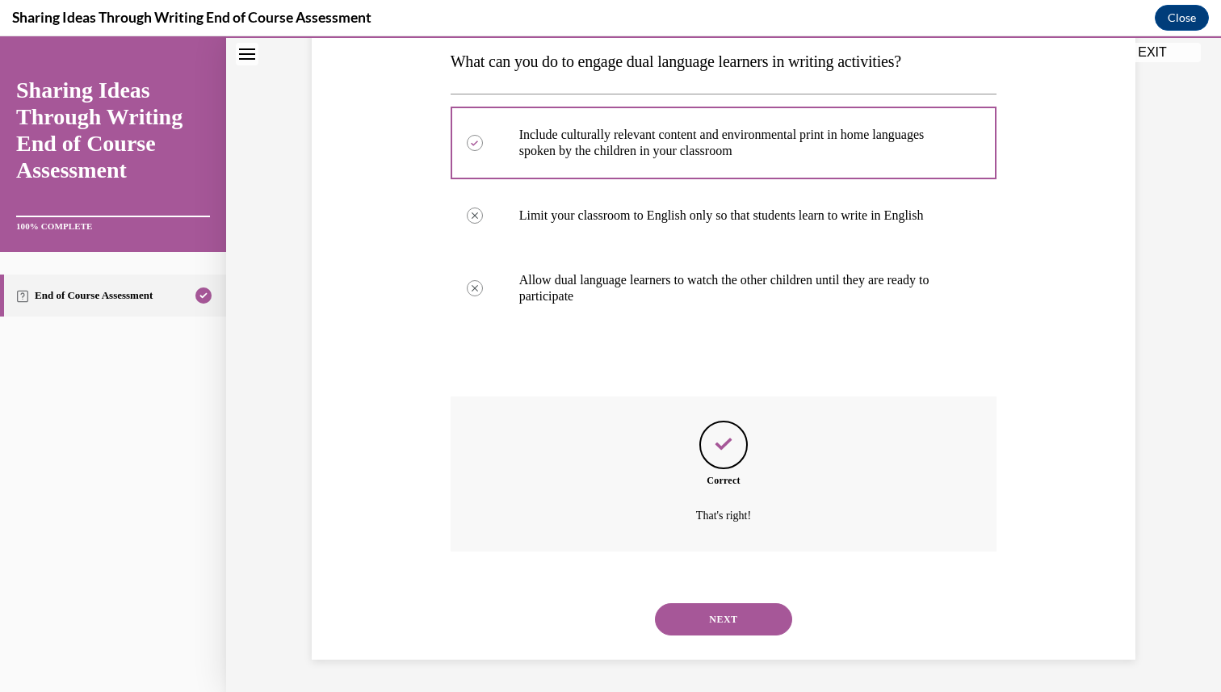
click at [698, 614] on button "NEXT" at bounding box center [723, 619] width 137 height 32
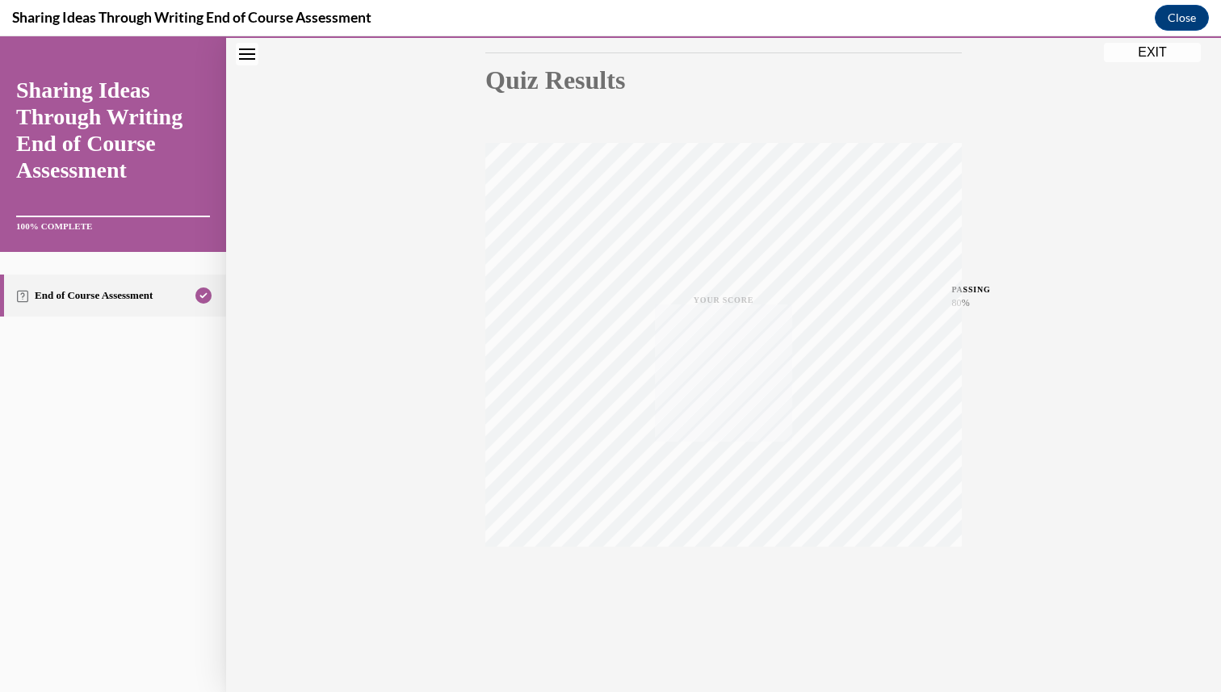
scroll to position [172, 0]
click at [1149, 61] on button "EXIT" at bounding box center [1152, 52] width 97 height 19
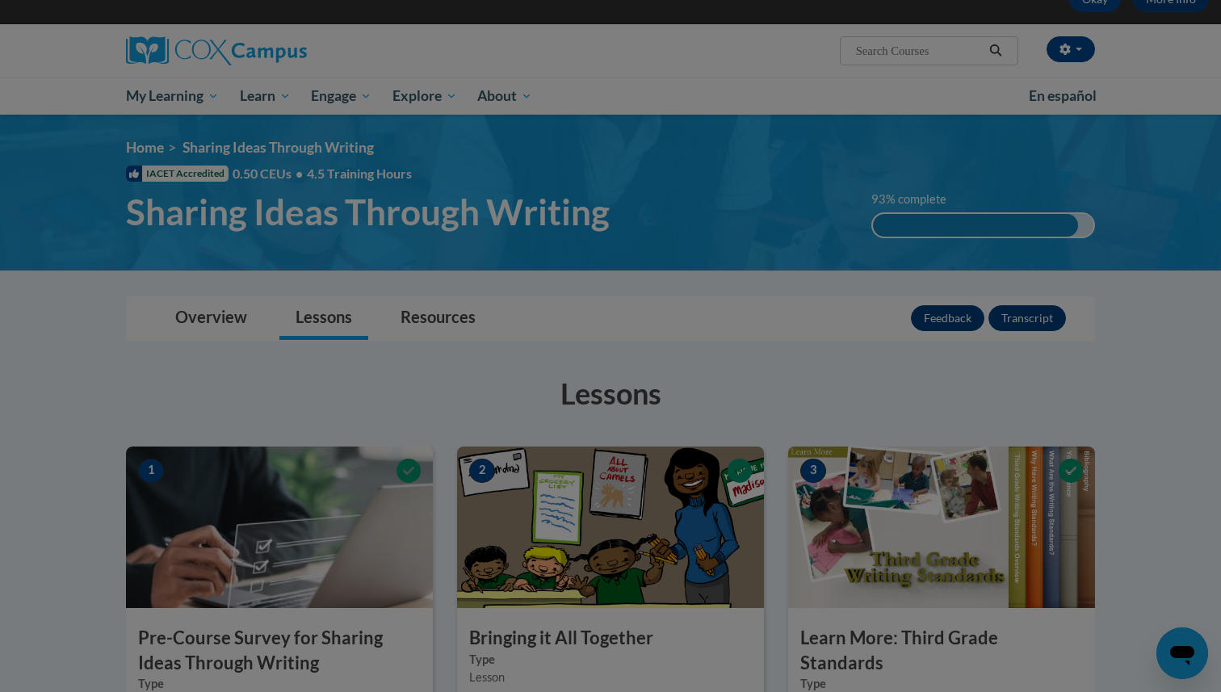
scroll to position [0, 0]
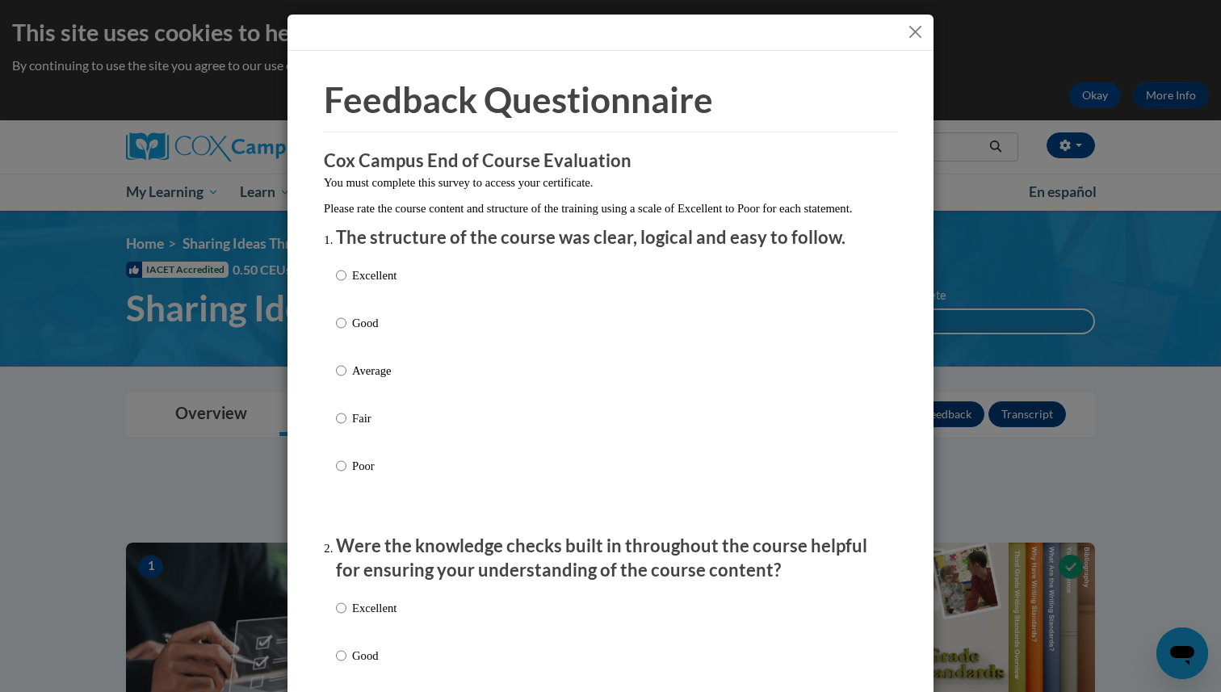
click at [913, 30] on button "Close" at bounding box center [915, 32] width 20 height 20
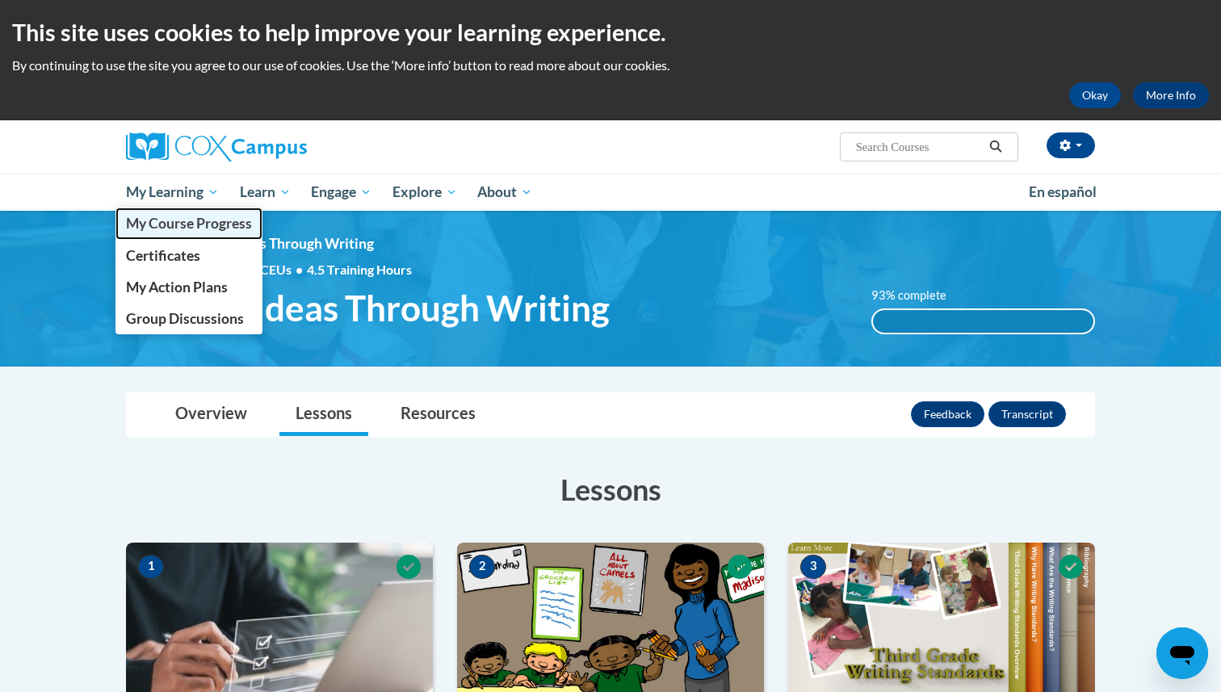
click at [169, 217] on span "My Course Progress" at bounding box center [189, 223] width 126 height 17
